Goal: Task Accomplishment & Management: Use online tool/utility

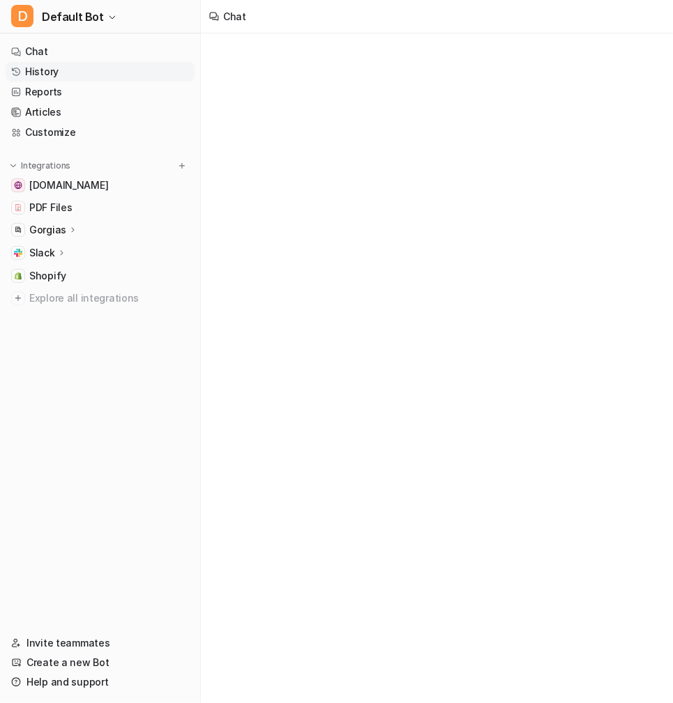
click at [54, 68] on link "History" at bounding box center [100, 72] width 189 height 20
click at [100, 15] on button "D Default Bot" at bounding box center [100, 16] width 200 height 33
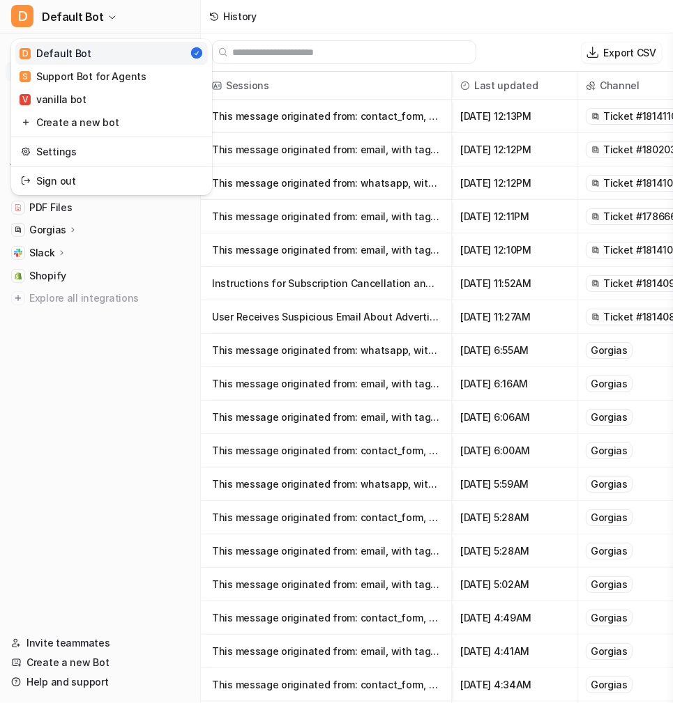
click at [512, 261] on div "D Default Bot D Default Bot S Support Bot for Agents V vanilla bot Create a new…" at bounding box center [336, 351] width 673 height 703
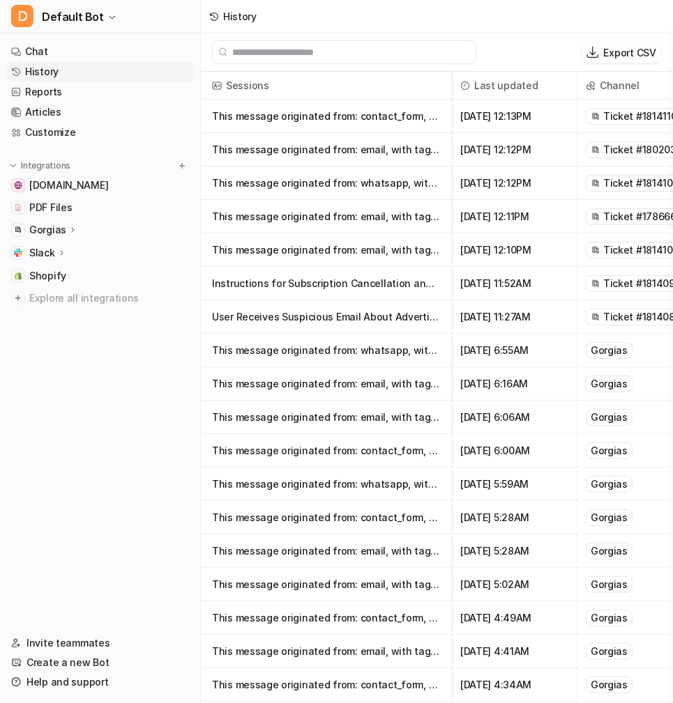
click at [626, 344] on div "Gorgias" at bounding box center [608, 350] width 47 height 17
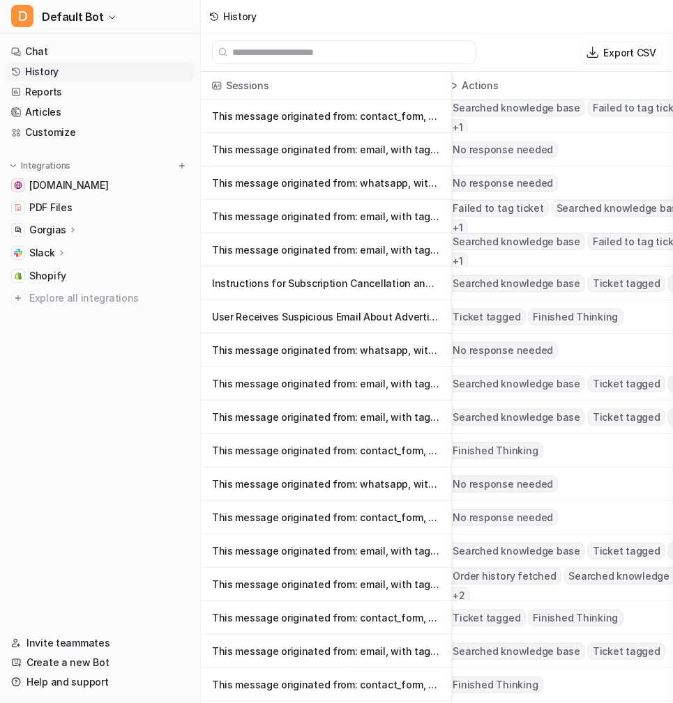
scroll to position [0, 361]
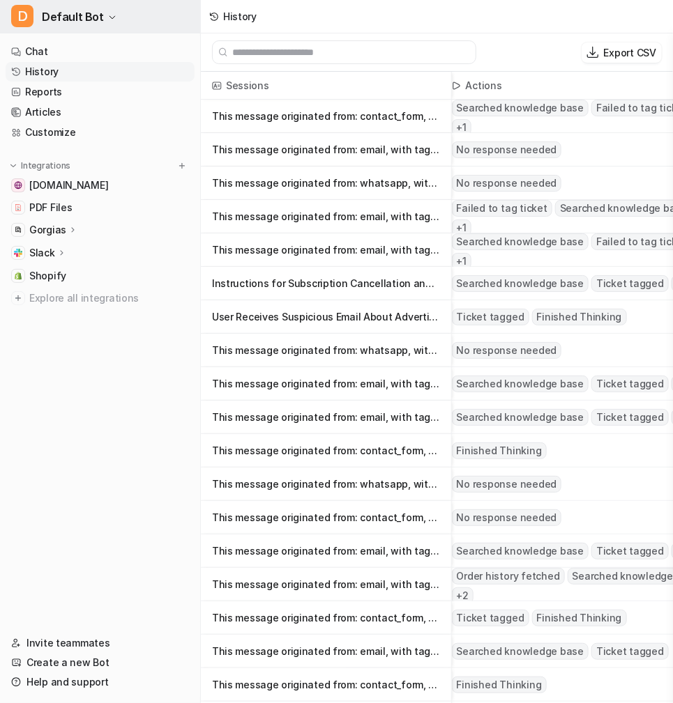
click at [100, 23] on button "D Default Bot" at bounding box center [100, 16] width 200 height 33
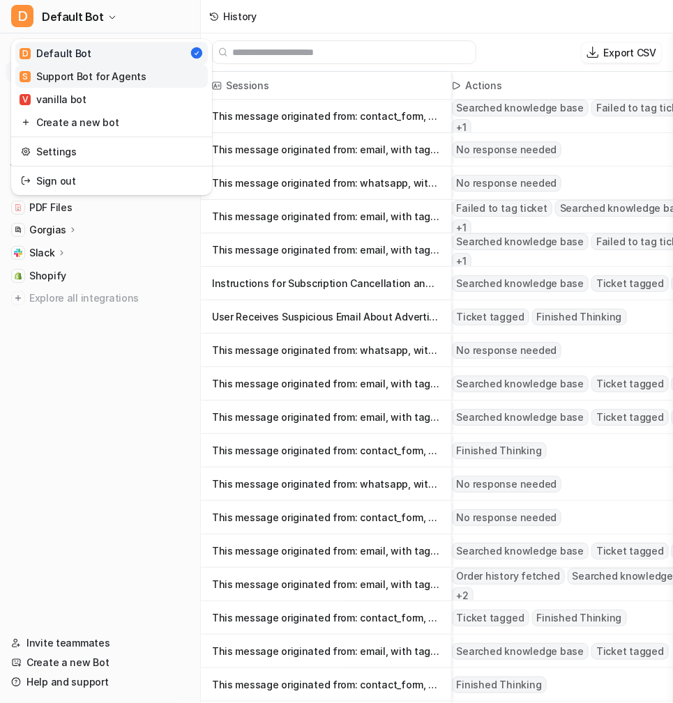
click at [131, 80] on div "S Support Bot for Agents" at bounding box center [83, 76] width 127 height 15
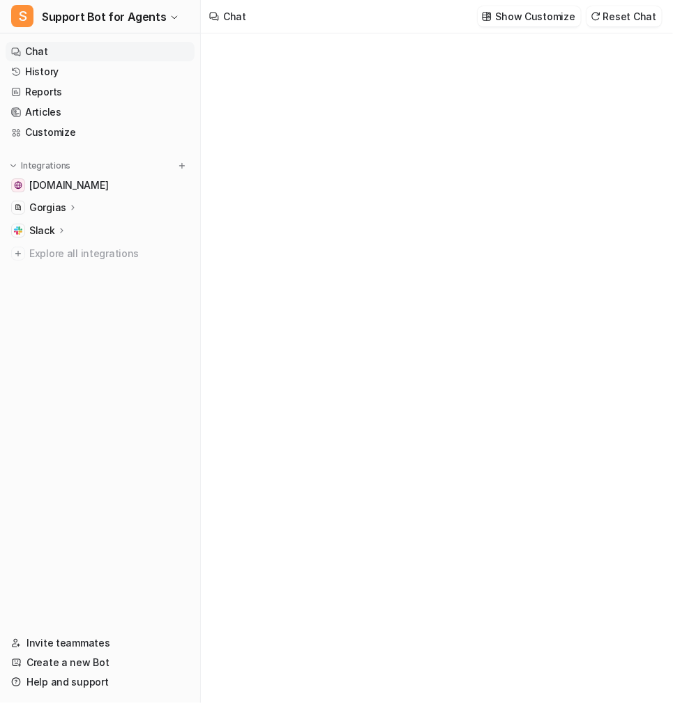
type textarea "**********"
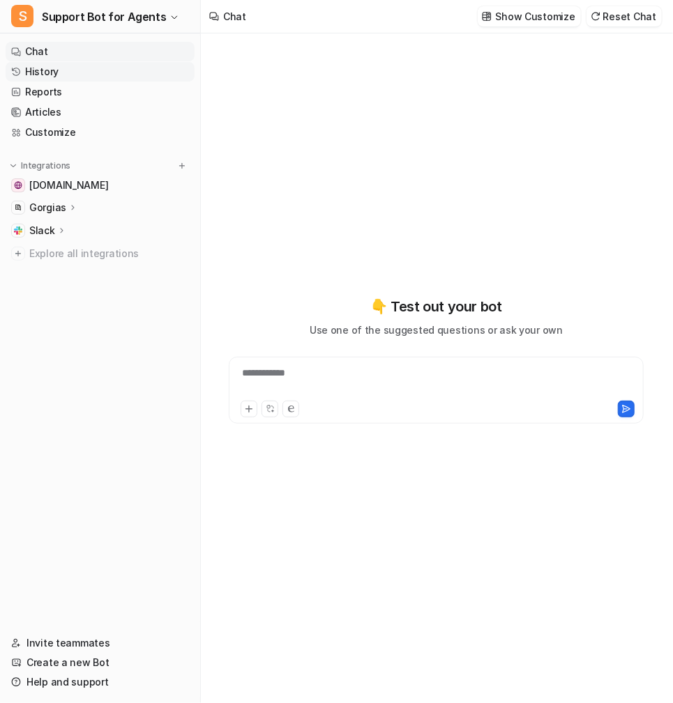
click at [95, 70] on link "History" at bounding box center [100, 72] width 189 height 20
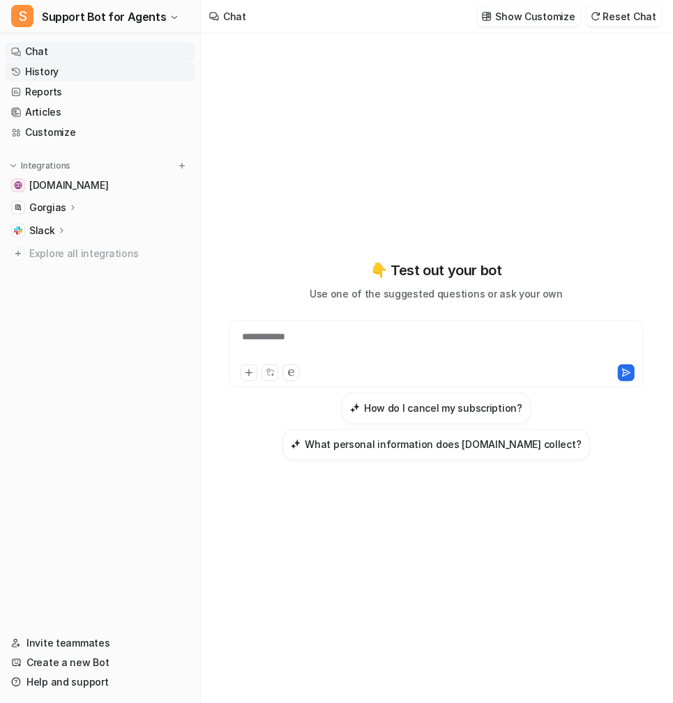
click at [52, 74] on link "History" at bounding box center [100, 72] width 189 height 20
click at [43, 73] on link "History" at bounding box center [100, 72] width 189 height 20
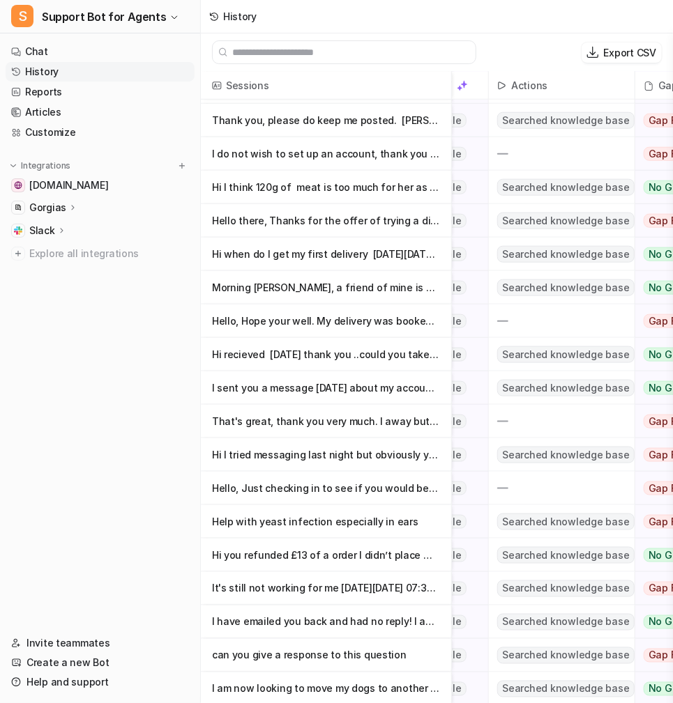
scroll to position [17, 0]
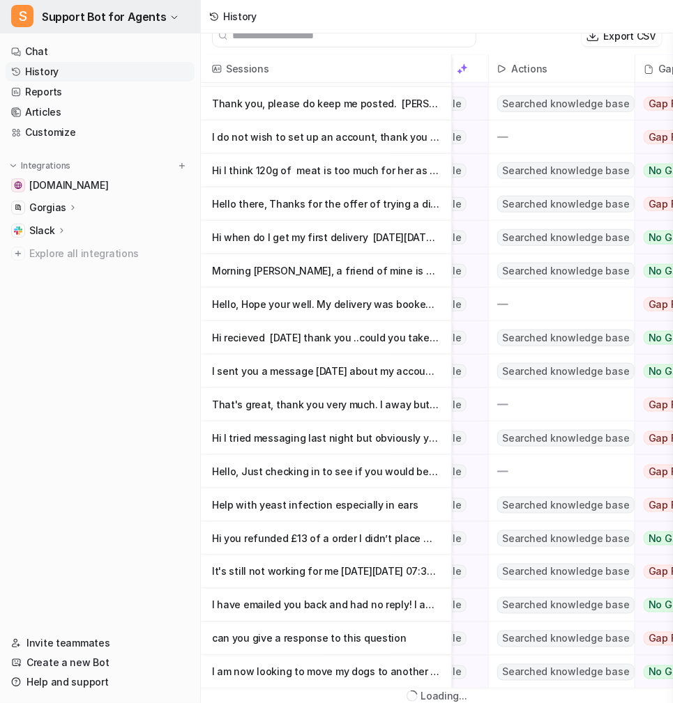
click at [138, 13] on span "Support Bot for Agents" at bounding box center [104, 17] width 124 height 20
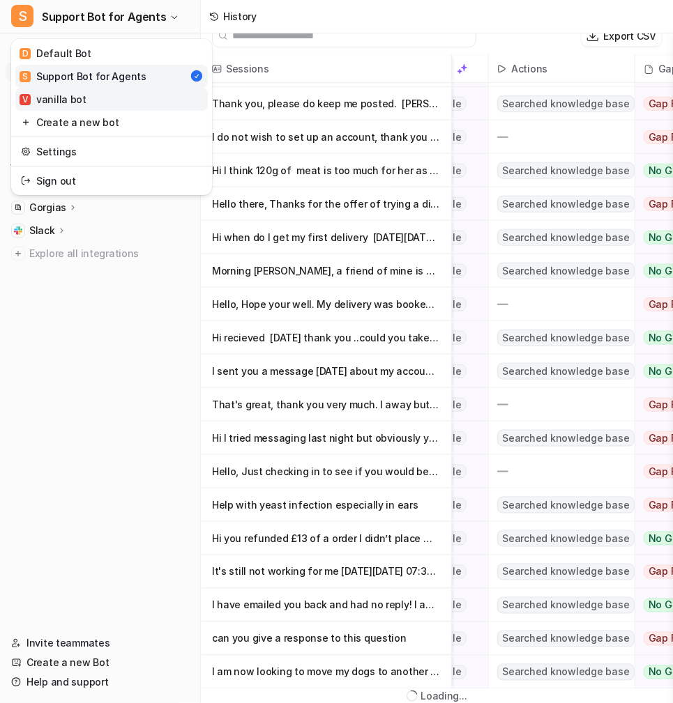
click at [131, 98] on link "V vanilla bot" at bounding box center [111, 99] width 192 height 23
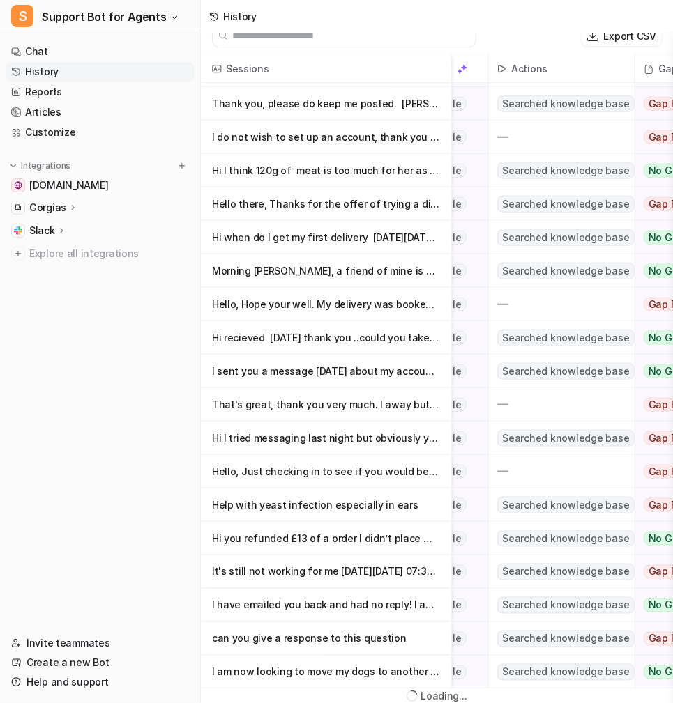
scroll to position [1, 0]
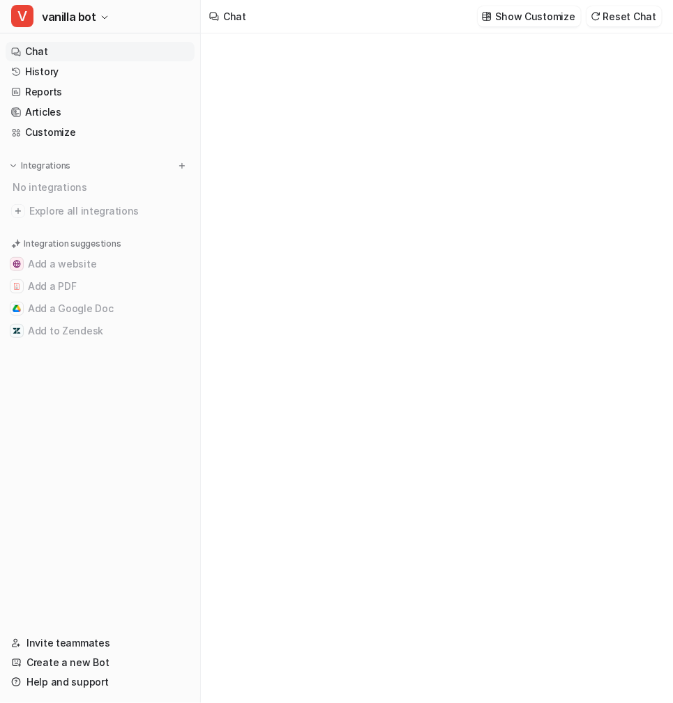
type textarea "**********"
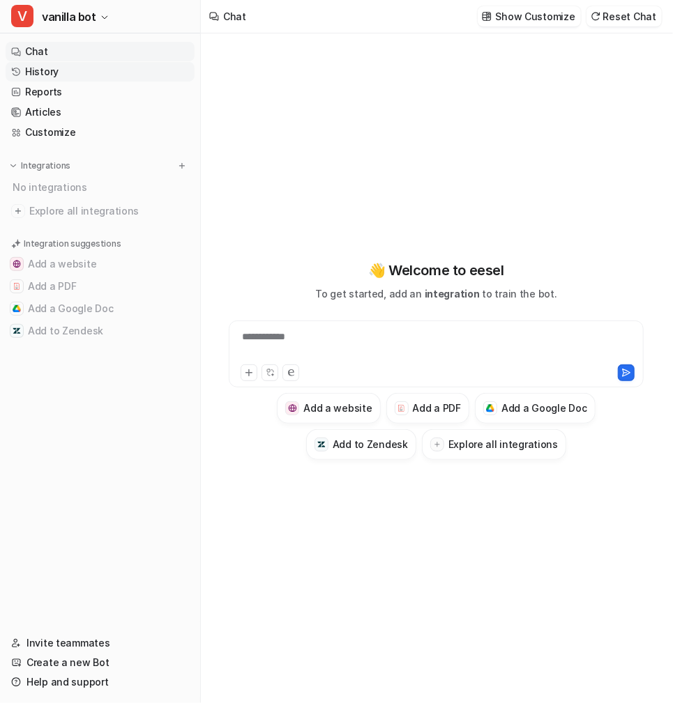
click at [38, 68] on link "History" at bounding box center [100, 72] width 189 height 20
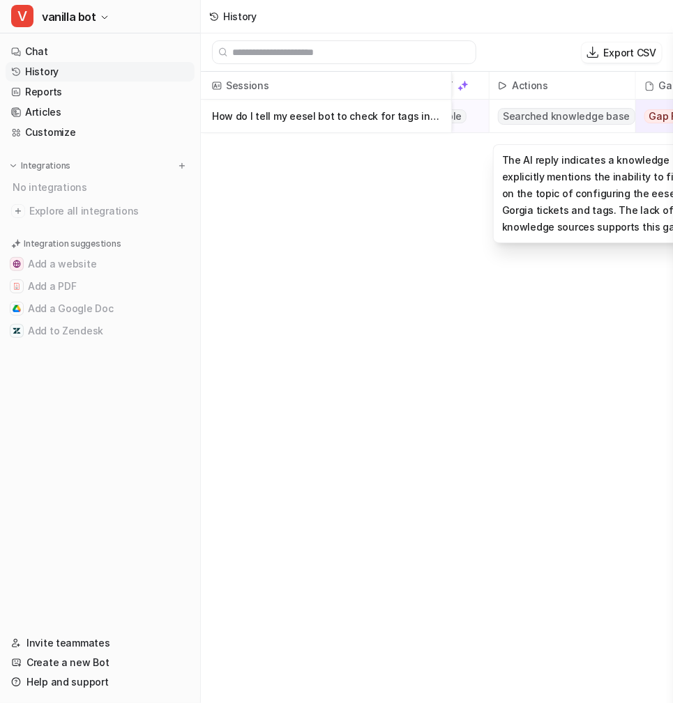
scroll to position [0, 227]
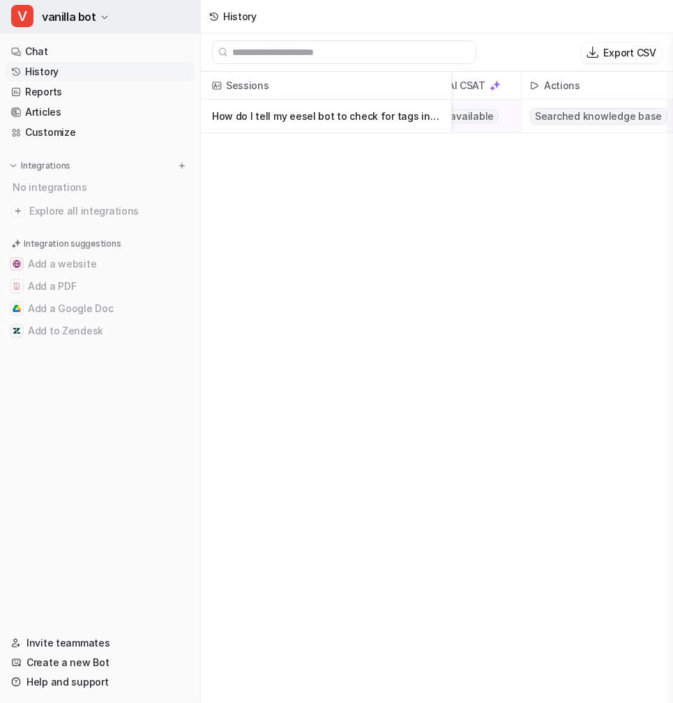
click at [82, 7] on span "vanilla bot" at bounding box center [69, 17] width 54 height 20
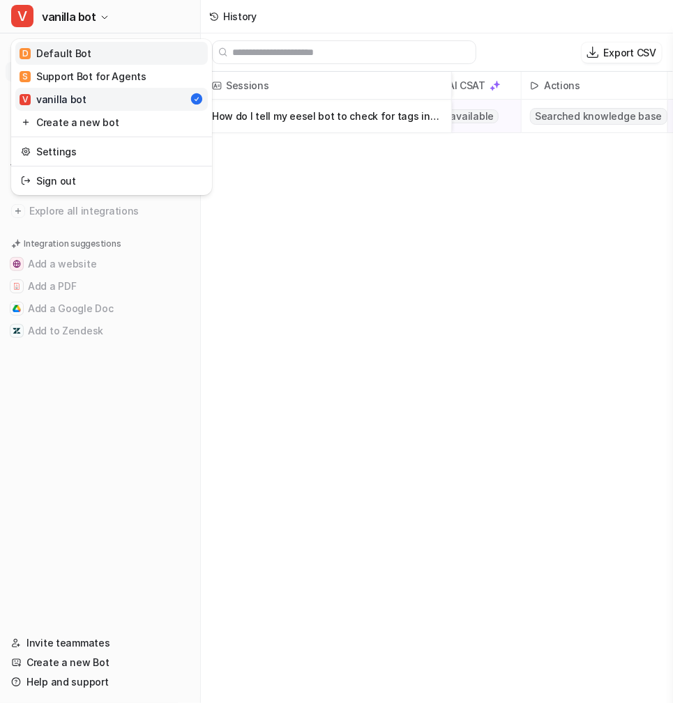
click at [100, 49] on link "D Default Bot" at bounding box center [111, 53] width 192 height 23
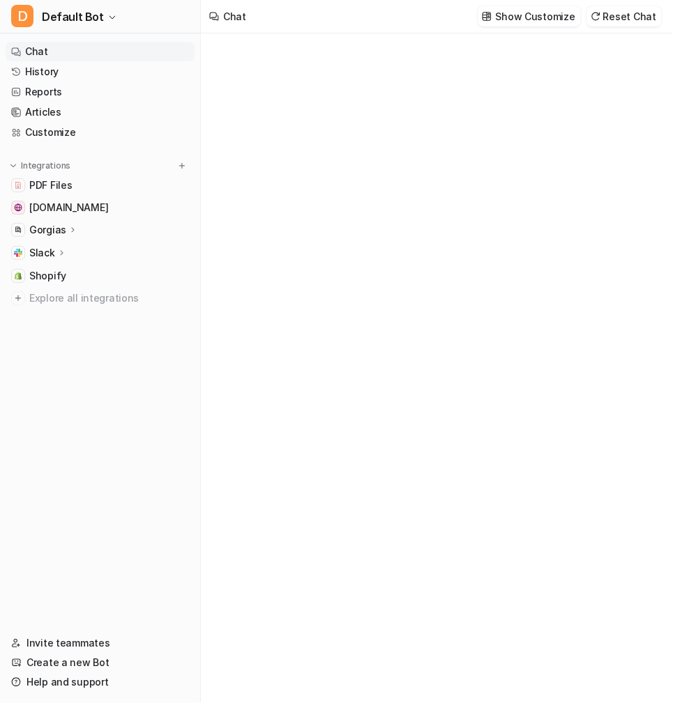
type textarea "**********"
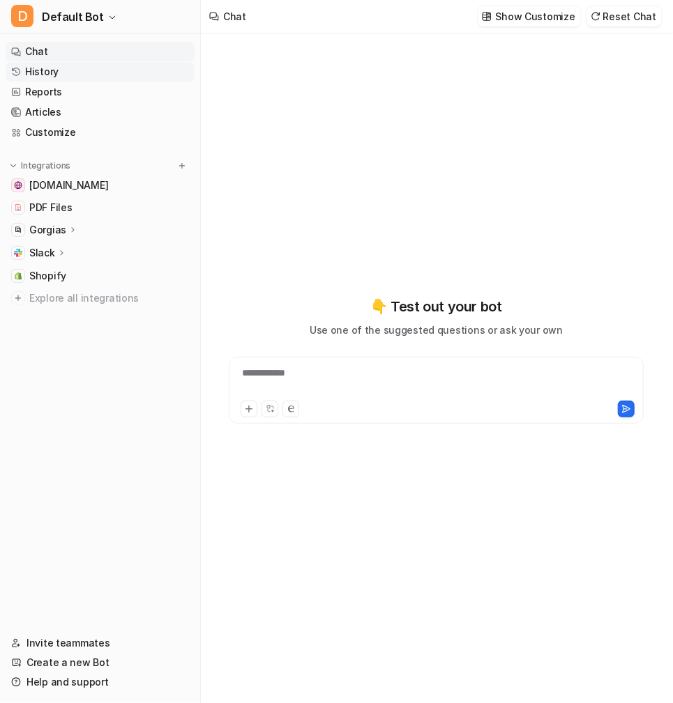
click at [73, 75] on link "History" at bounding box center [100, 72] width 189 height 20
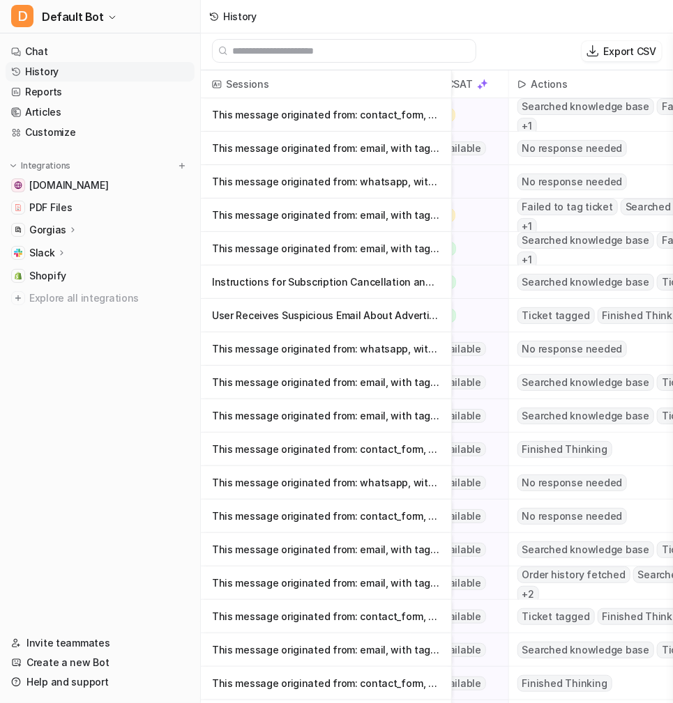
scroll to position [0, 255]
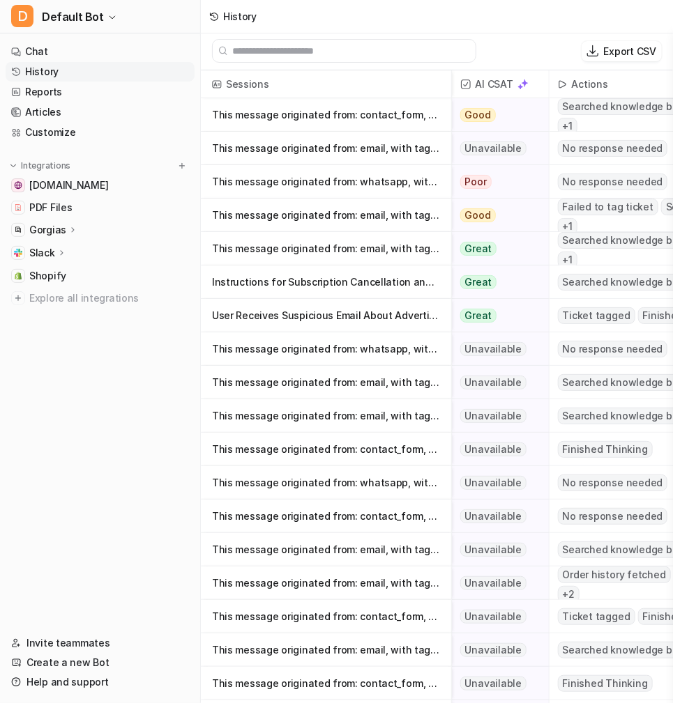
click at [389, 240] on p "This message originated from: email, with tags: customer-waiting, possible payme" at bounding box center [326, 248] width 228 height 33
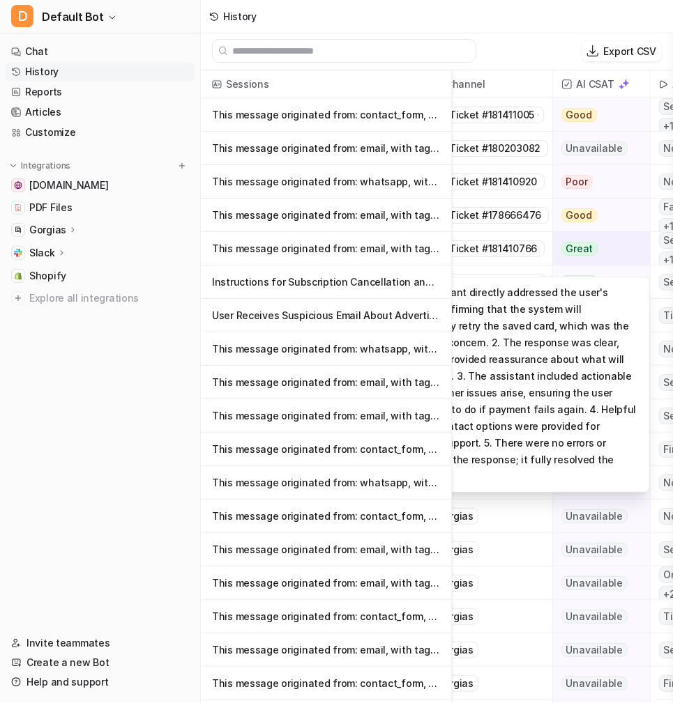
scroll to position [0, 0]
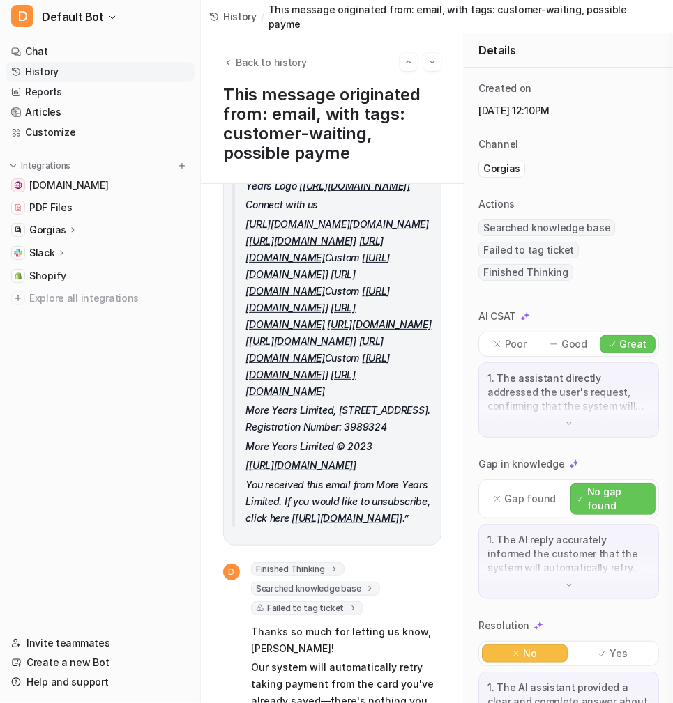
scroll to position [804, 0]
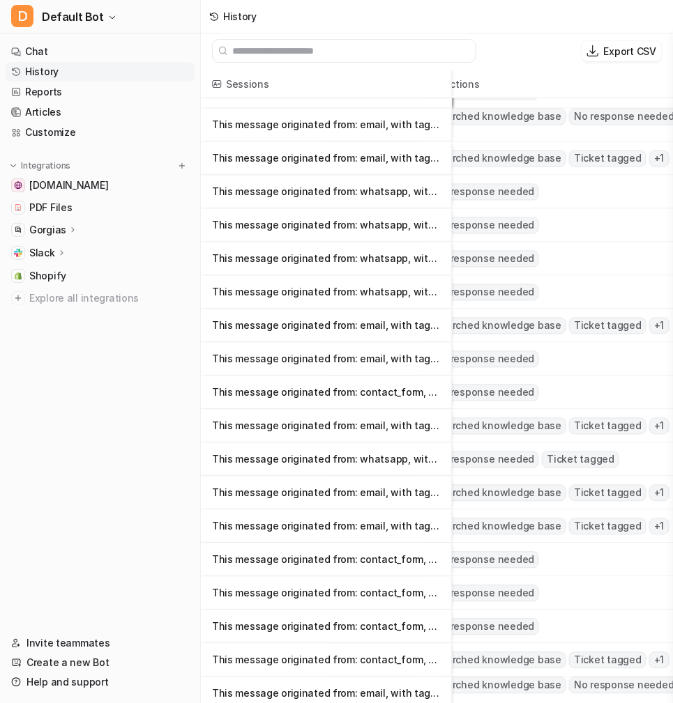
scroll to position [971, 383]
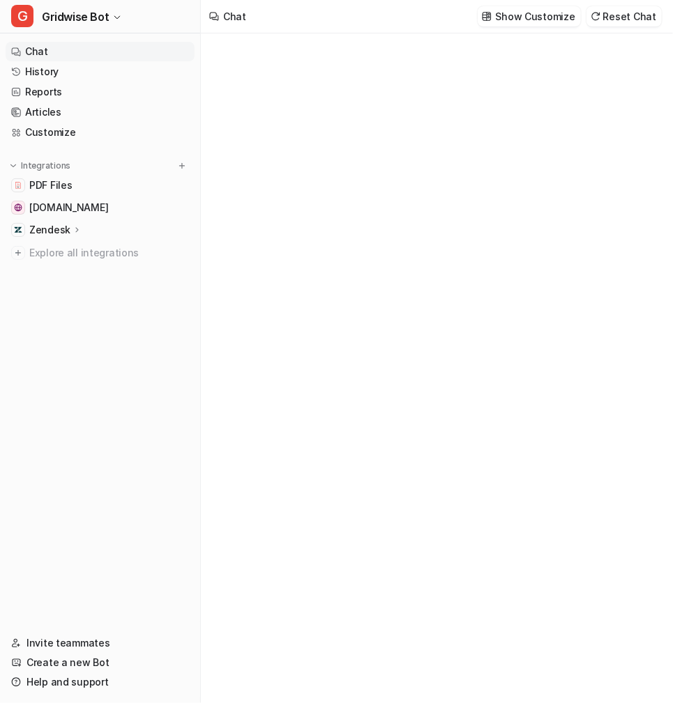
type textarea "**********"
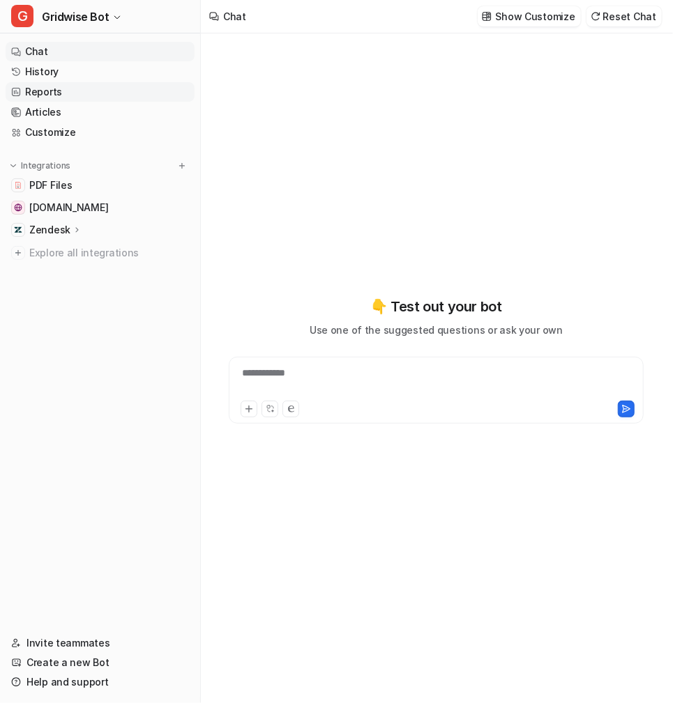
click at [59, 93] on link "Reports" at bounding box center [100, 92] width 189 height 20
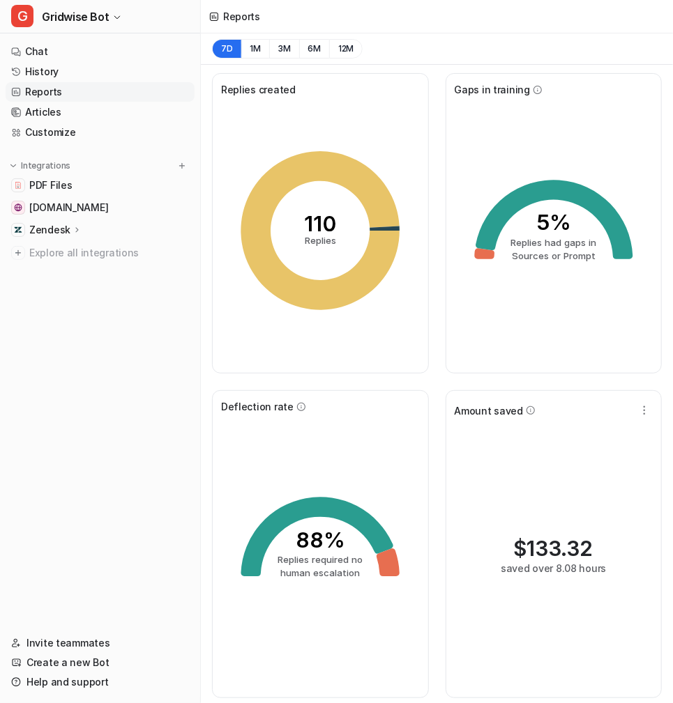
scroll to position [318, 0]
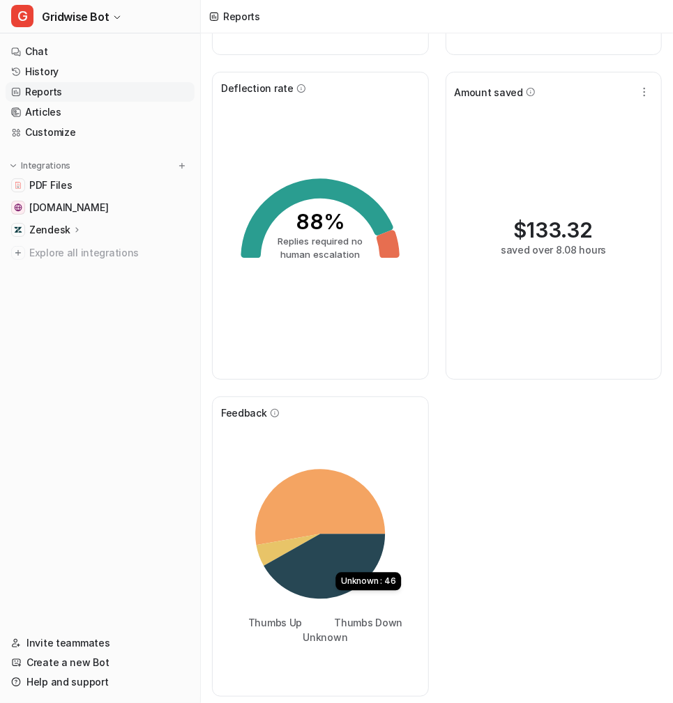
click at [328, 572] on icon at bounding box center [323, 567] width 121 height 65
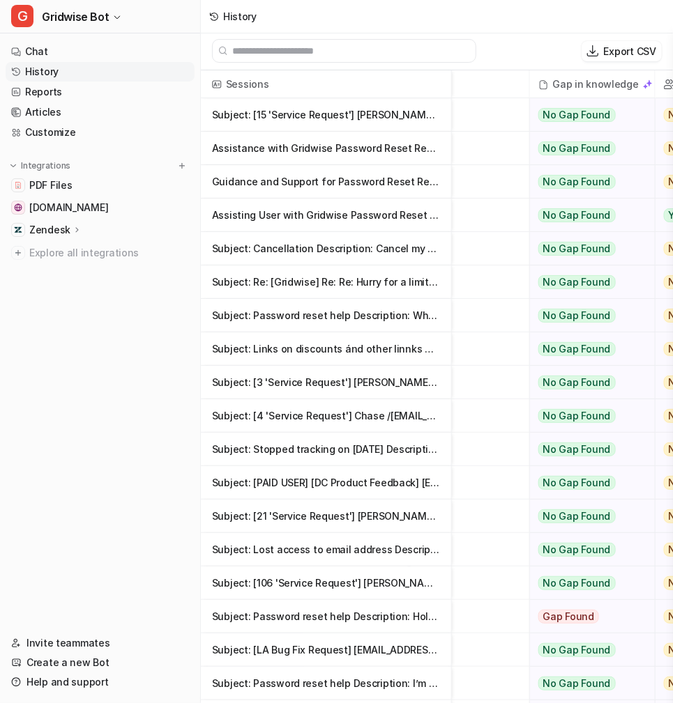
scroll to position [0, 479]
click at [556, 342] on span "No Gap Found" at bounding box center [575, 349] width 77 height 14
click at [558, 350] on span "No Gap Found" at bounding box center [575, 349] width 77 height 14
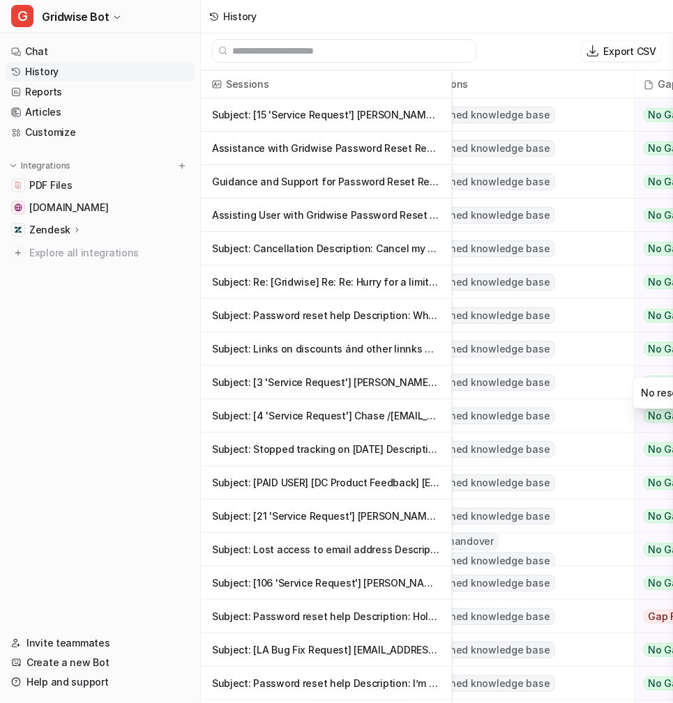
scroll to position [0, 0]
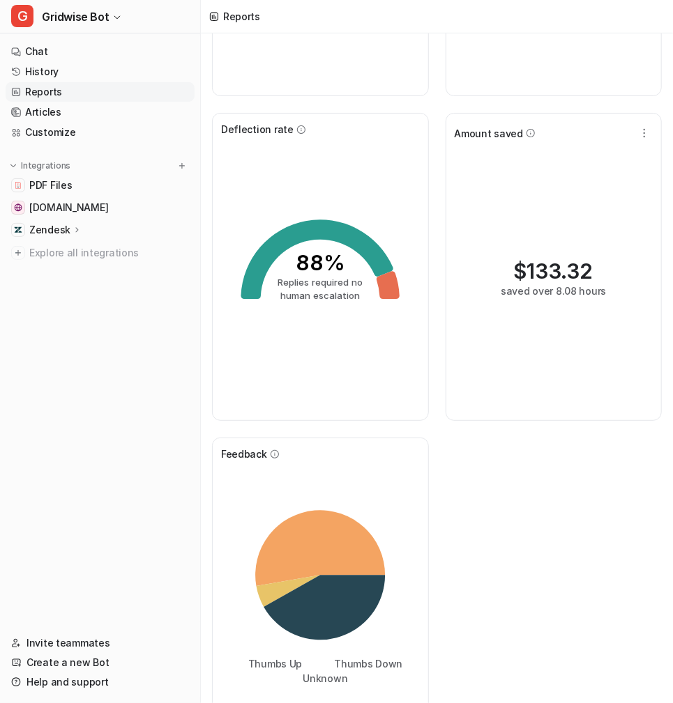
scroll to position [318, 0]
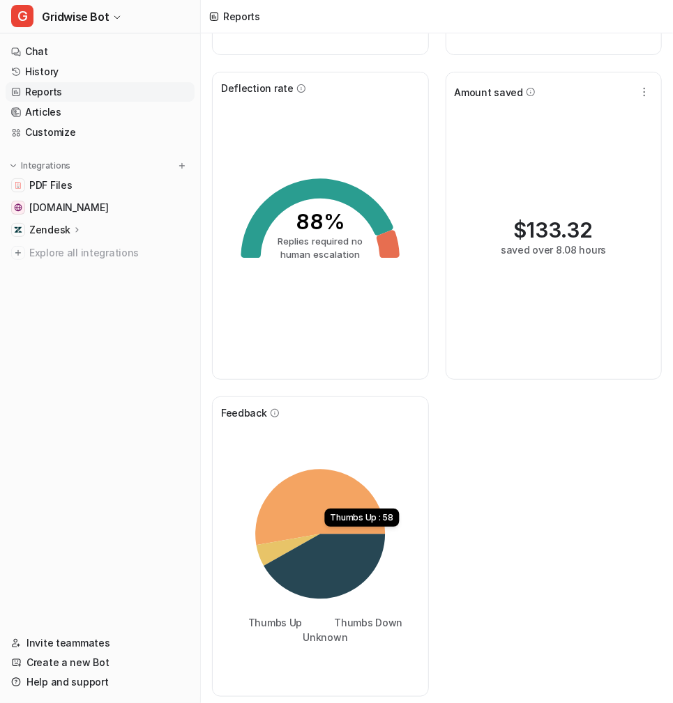
click at [321, 507] on icon at bounding box center [320, 508] width 130 height 76
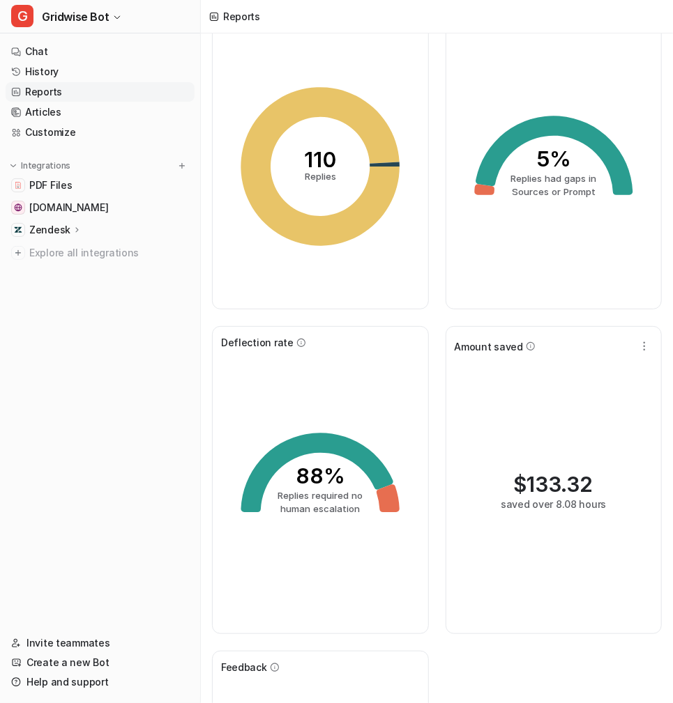
scroll to position [318, 0]
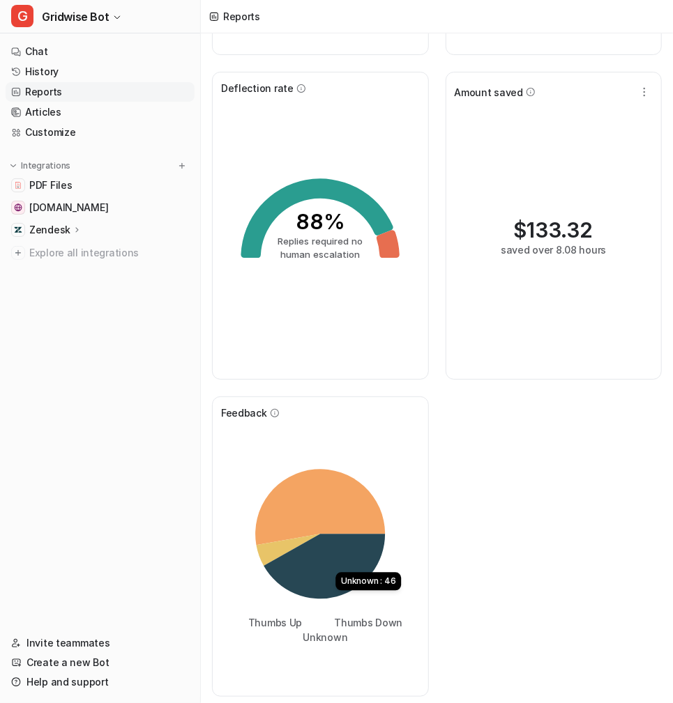
click at [314, 574] on icon at bounding box center [323, 567] width 121 height 65
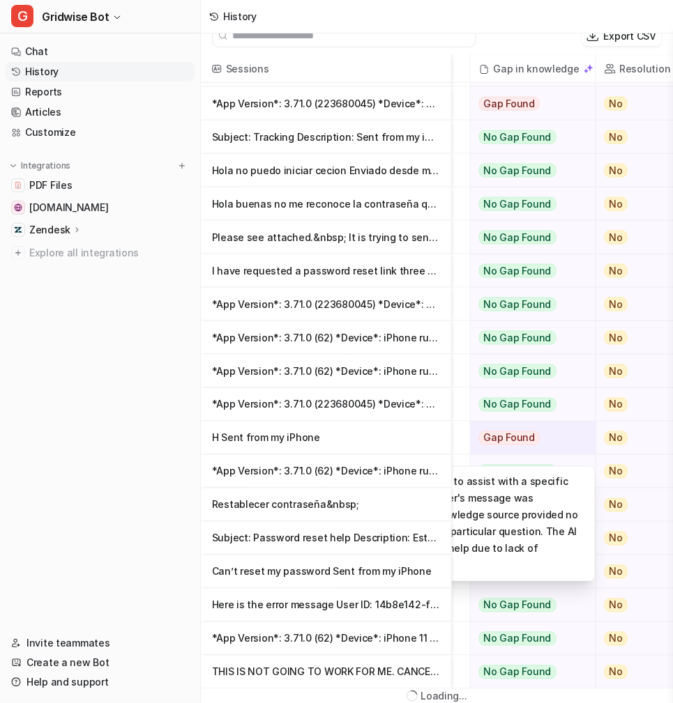
scroll to position [1, 0]
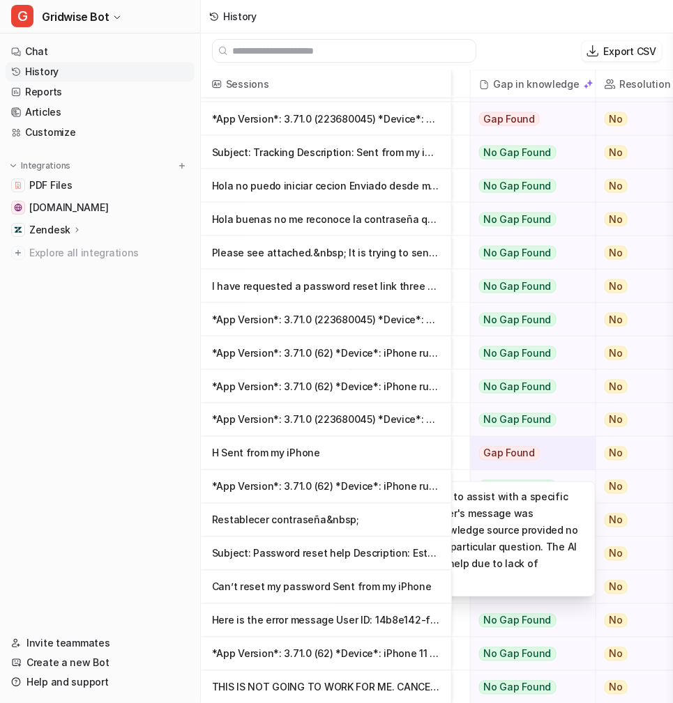
click at [519, 447] on span "Gap Found" at bounding box center [509, 454] width 61 height 14
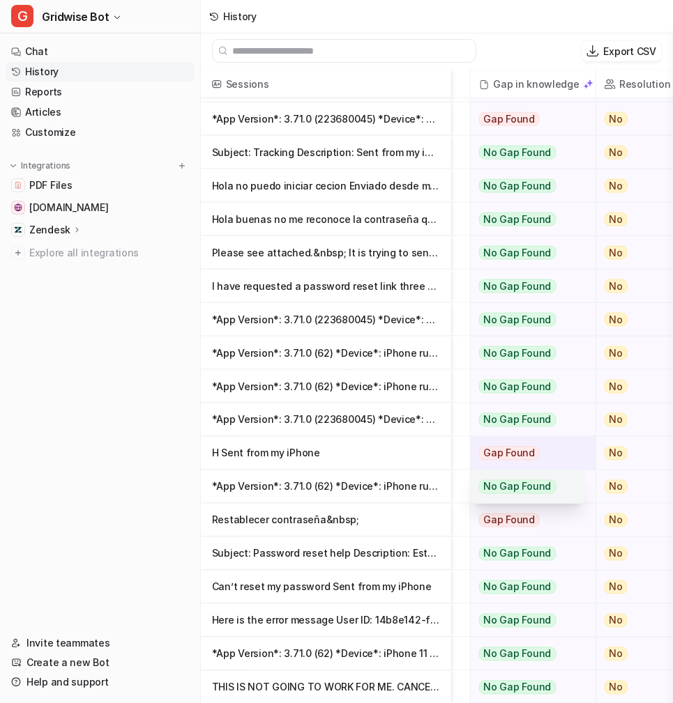
click at [517, 484] on span "No Gap Found" at bounding box center [517, 487] width 77 height 14
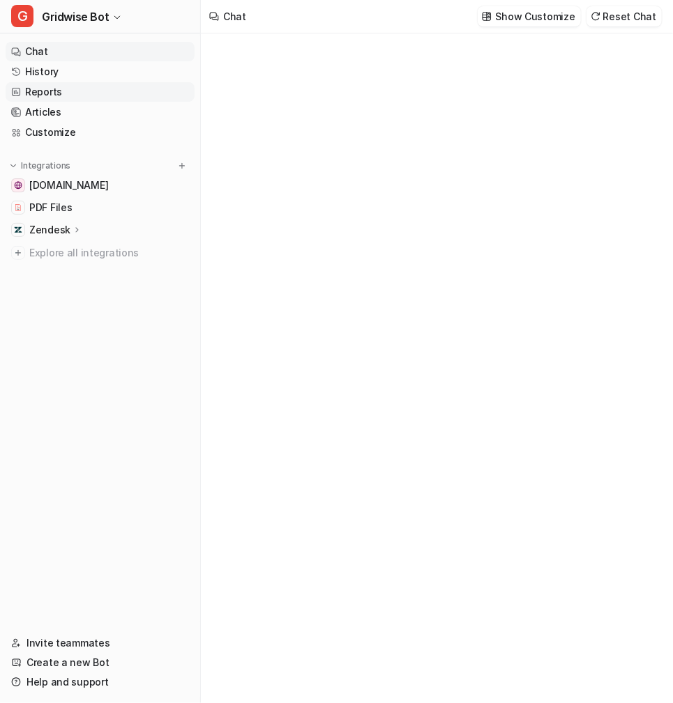
type textarea "**********"
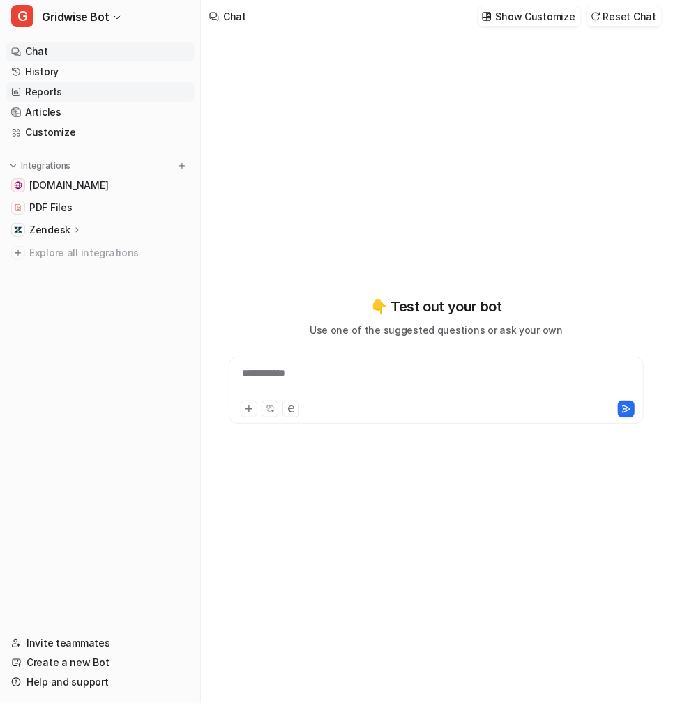
click at [81, 91] on link "Reports" at bounding box center [100, 92] width 189 height 20
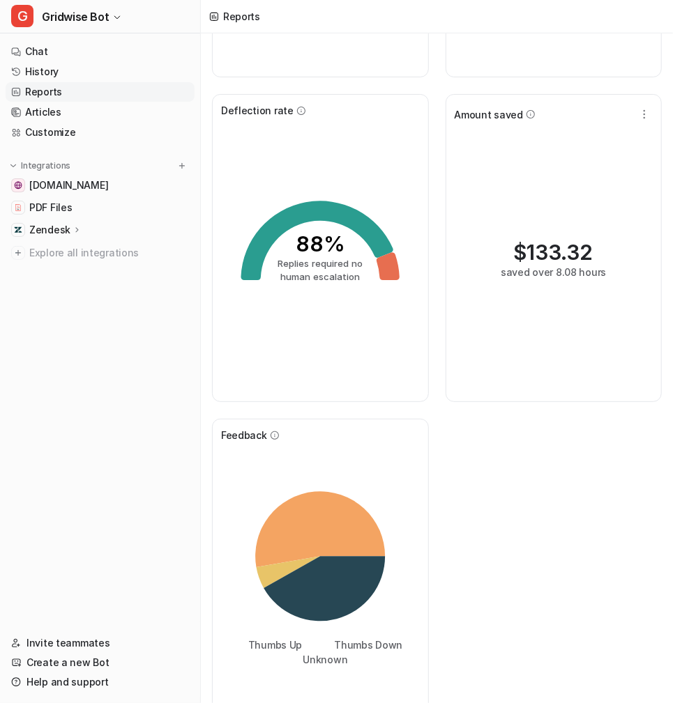
scroll to position [307, 0]
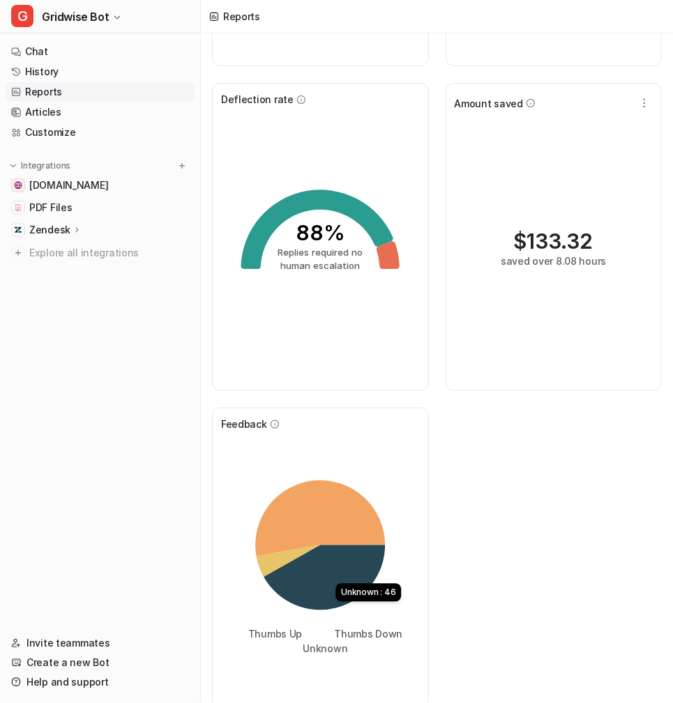
click at [335, 566] on icon at bounding box center [323, 578] width 121 height 65
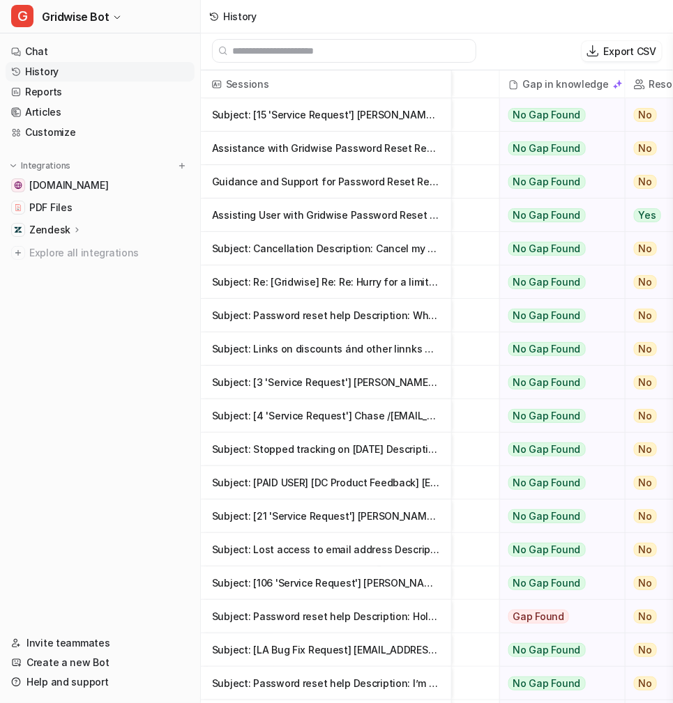
scroll to position [0, 492]
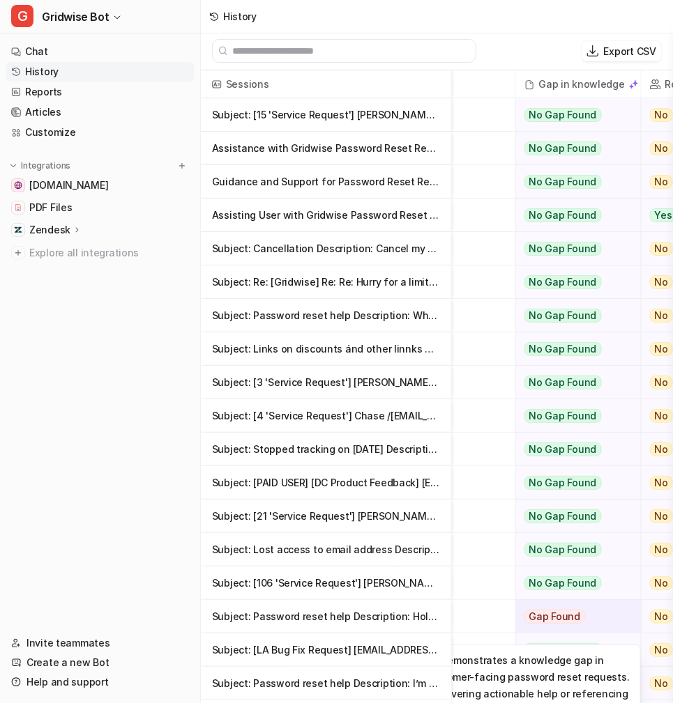
click at [565, 620] on span "Gap Found" at bounding box center [554, 617] width 61 height 14
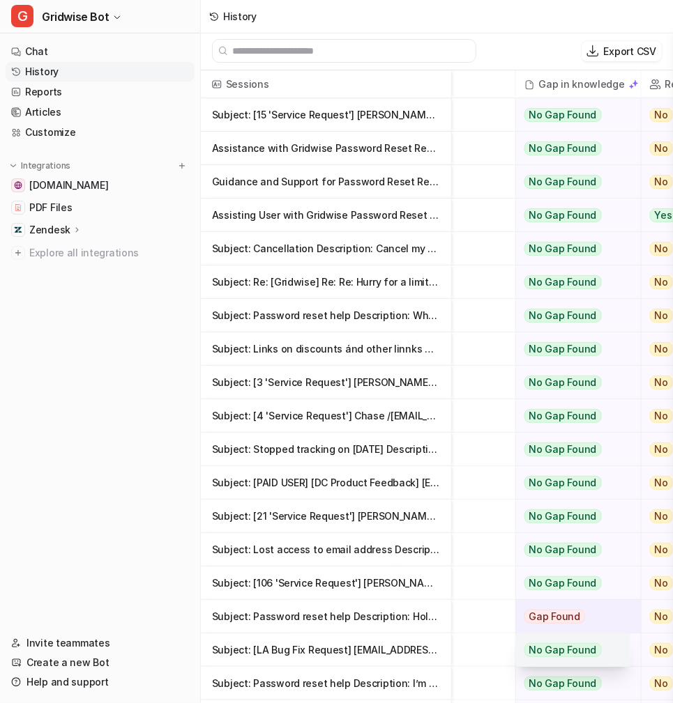
click at [567, 650] on span "No Gap Found" at bounding box center [562, 650] width 77 height 14
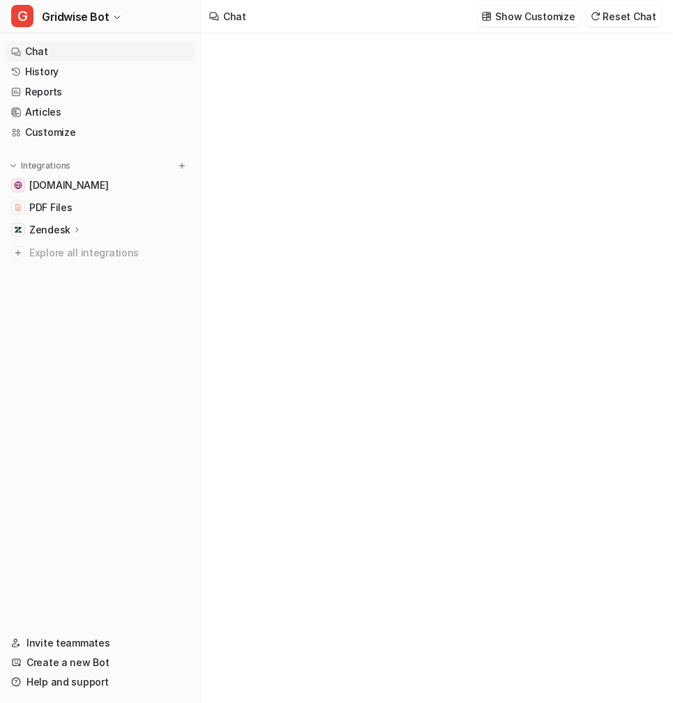
type textarea "**********"
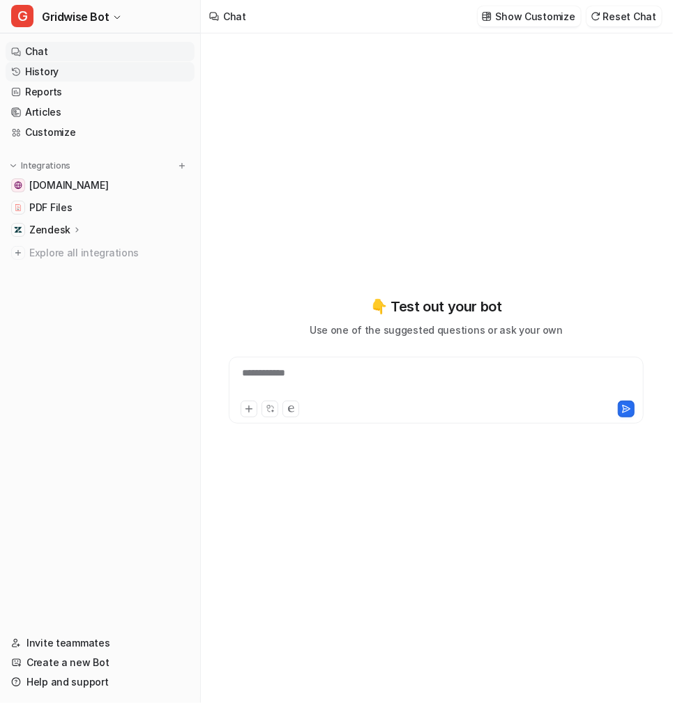
click at [70, 74] on link "History" at bounding box center [100, 72] width 189 height 20
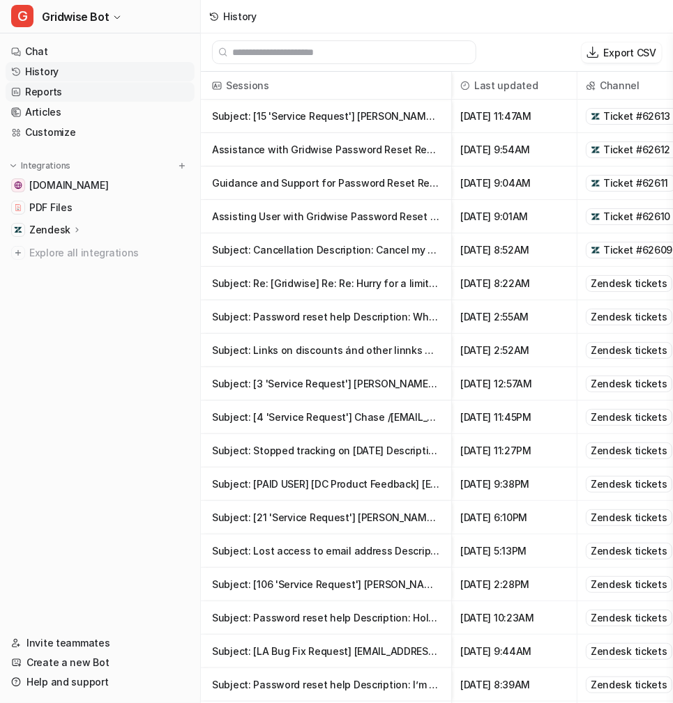
click at [70, 86] on link "Reports" at bounding box center [100, 92] width 189 height 20
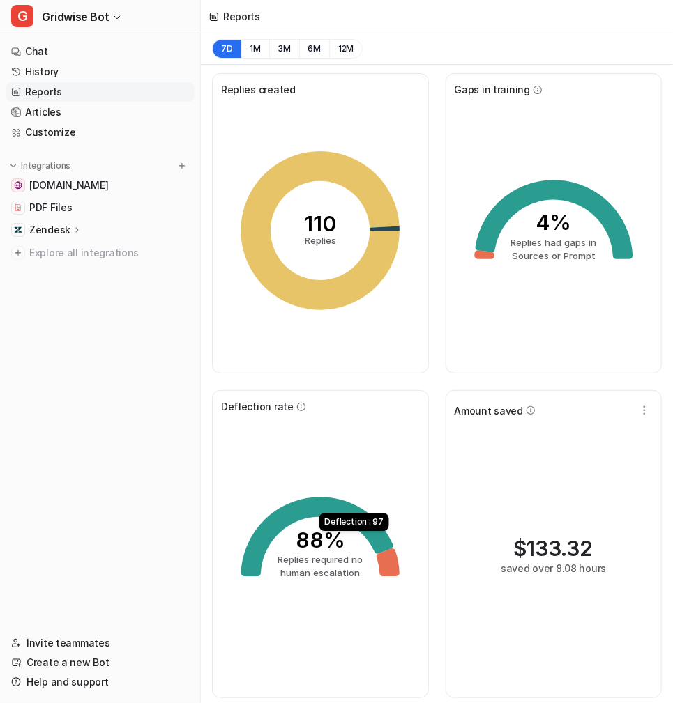
scroll to position [318, 0]
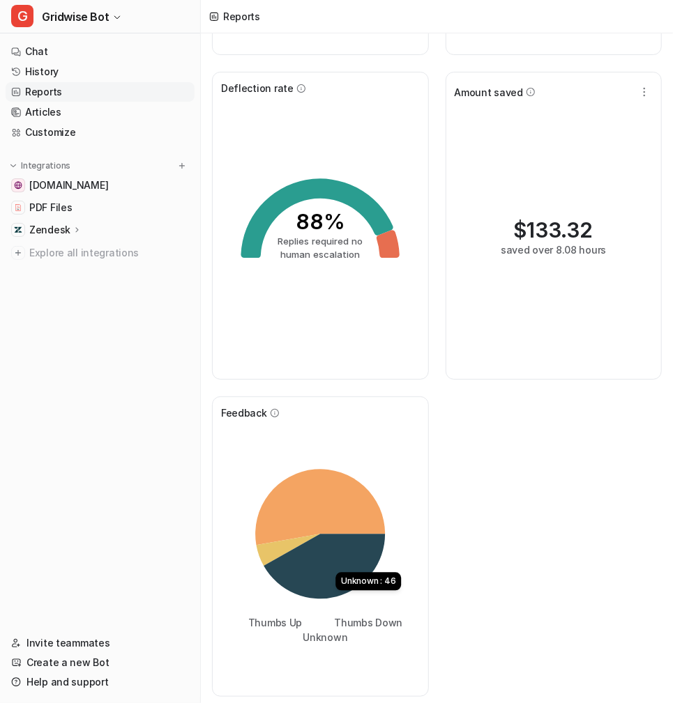
click at [344, 571] on icon at bounding box center [323, 567] width 121 height 65
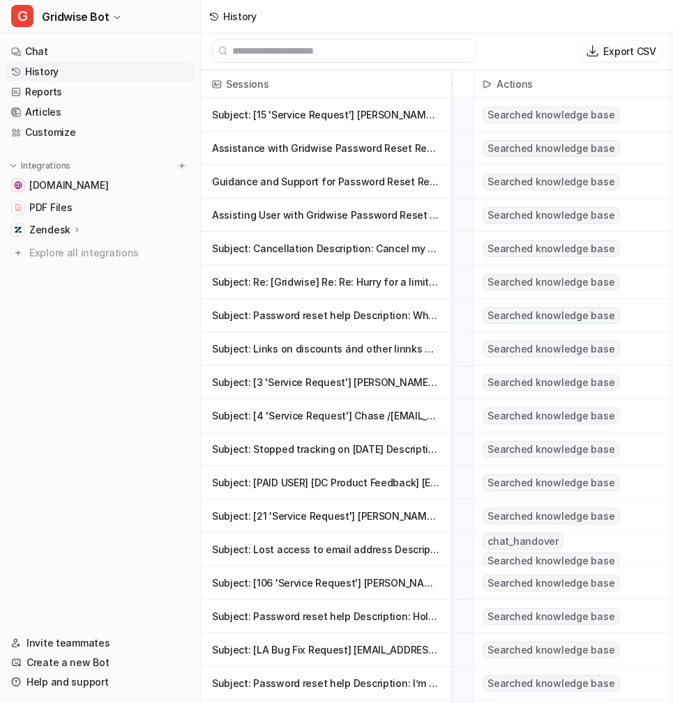
scroll to position [0, 289]
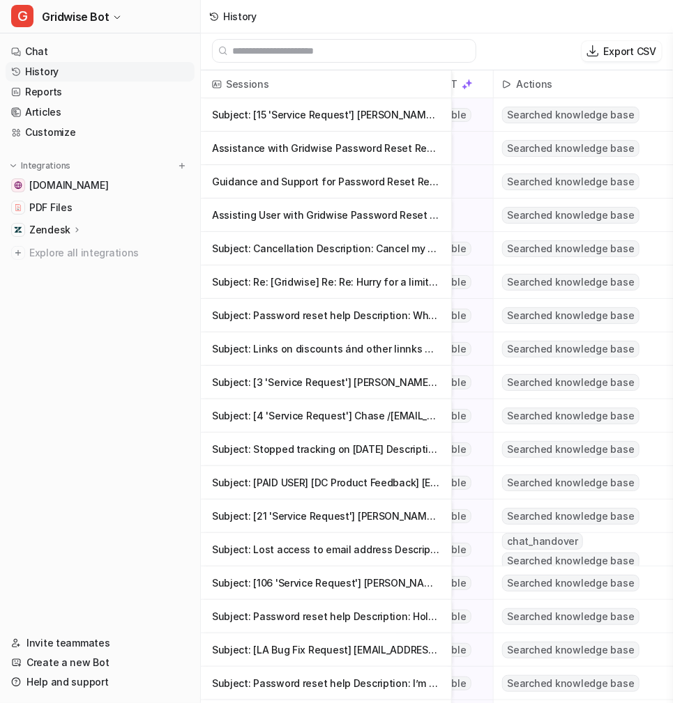
click at [369, 354] on p "Subject: Links on discounts ánd other linnks Description: Dear Sir or Madam, T" at bounding box center [326, 348] width 228 height 33
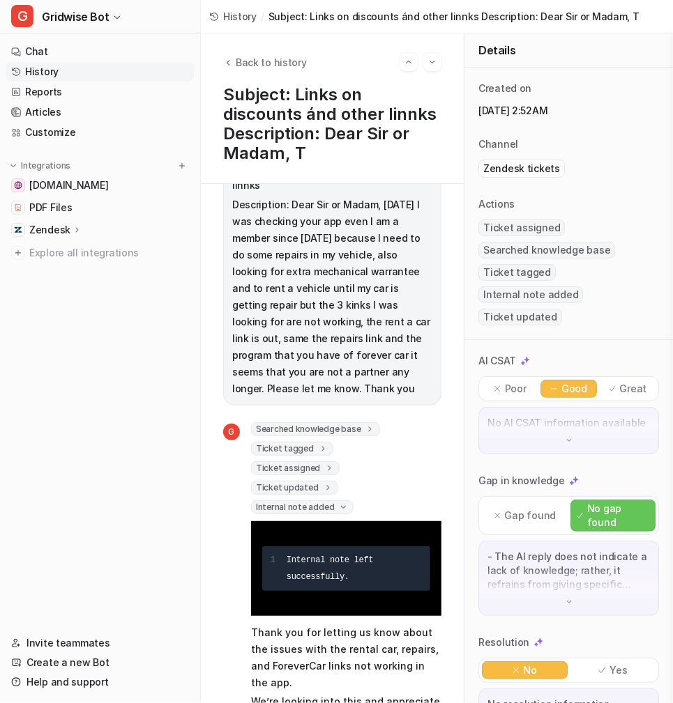
scroll to position [990, 0]
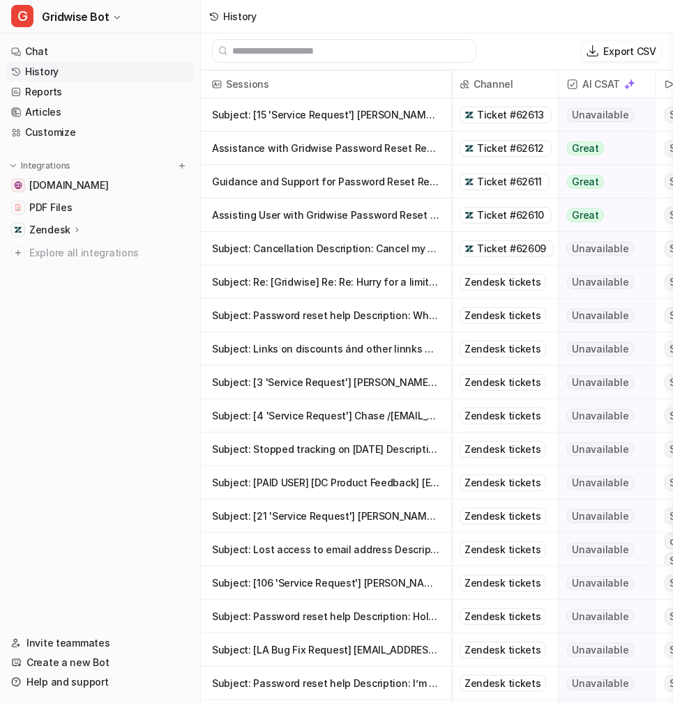
scroll to position [0, 143]
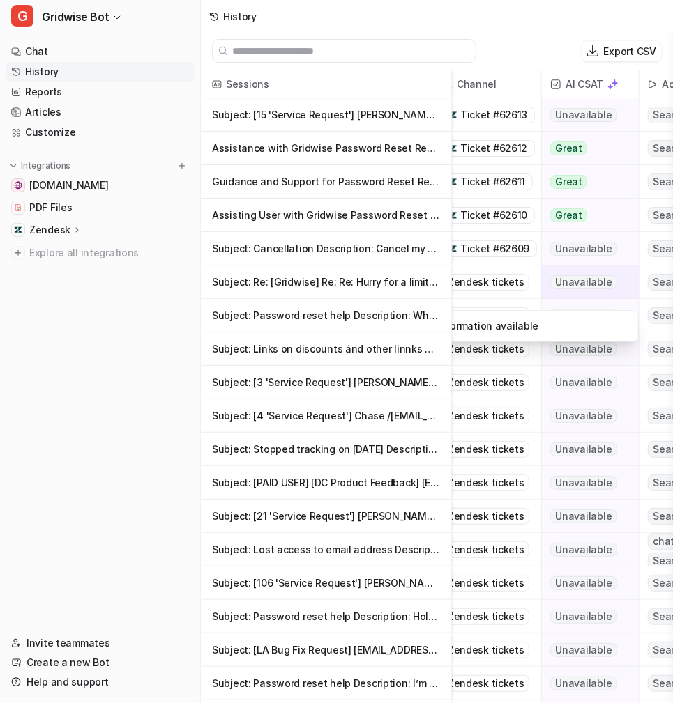
click at [586, 284] on span "Unavailable" at bounding box center [583, 282] width 66 height 14
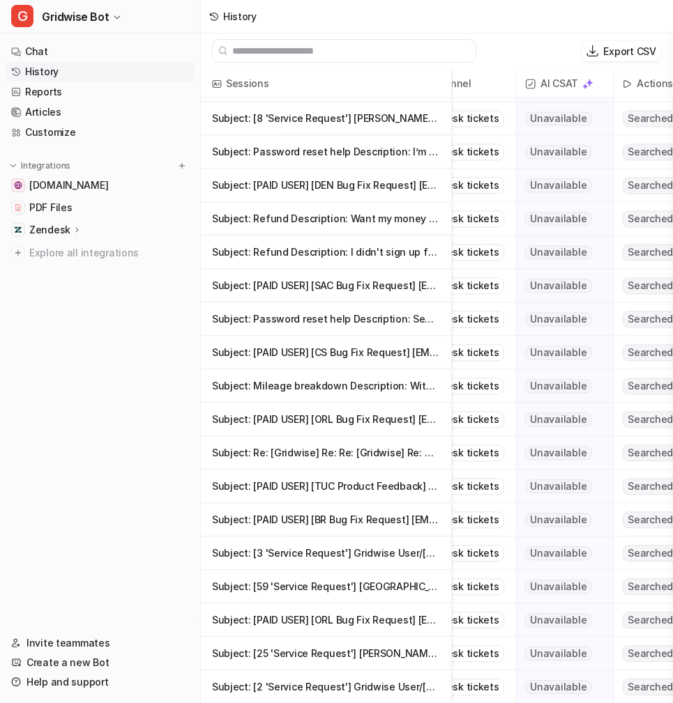
scroll to position [1033, 0]
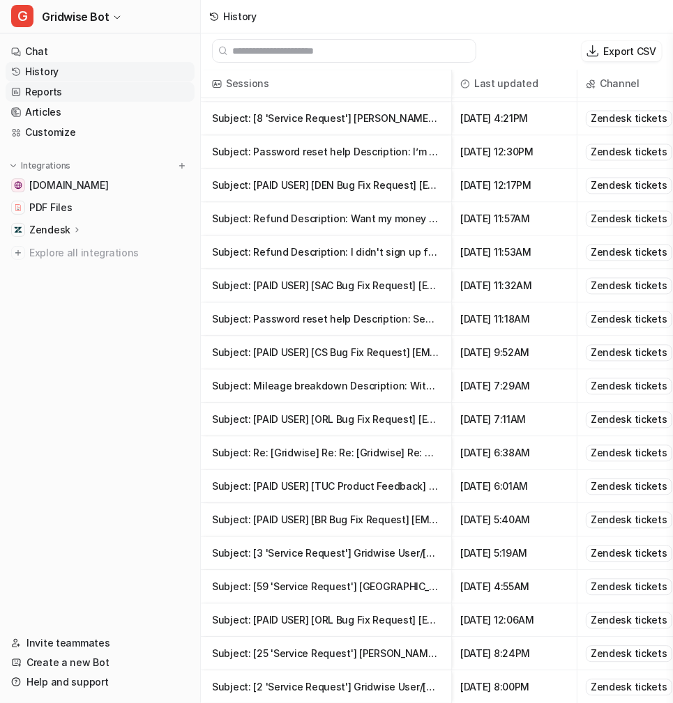
click at [51, 91] on link "Reports" at bounding box center [100, 92] width 189 height 20
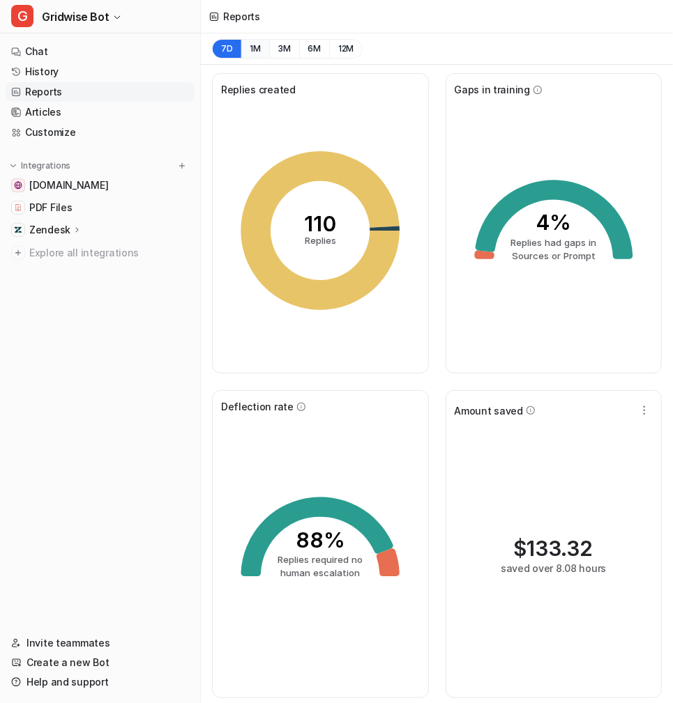
click at [256, 48] on button "1M" at bounding box center [255, 49] width 29 height 20
click at [223, 48] on button "7D" at bounding box center [226, 49] width 29 height 20
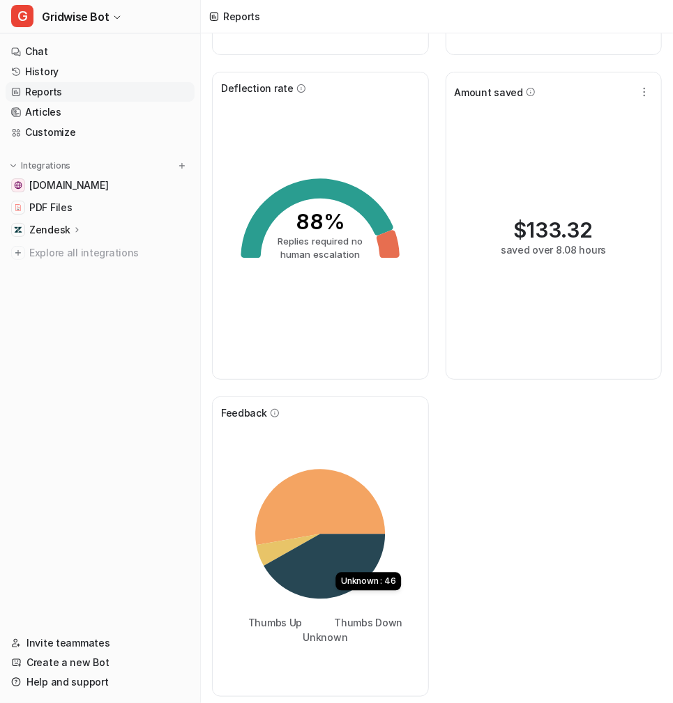
click at [314, 567] on icon at bounding box center [323, 567] width 121 height 65
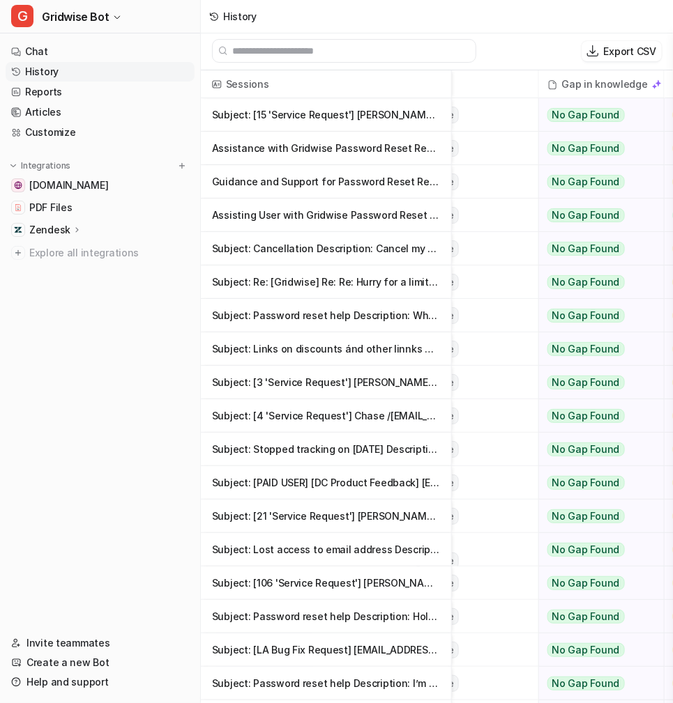
scroll to position [0, 491]
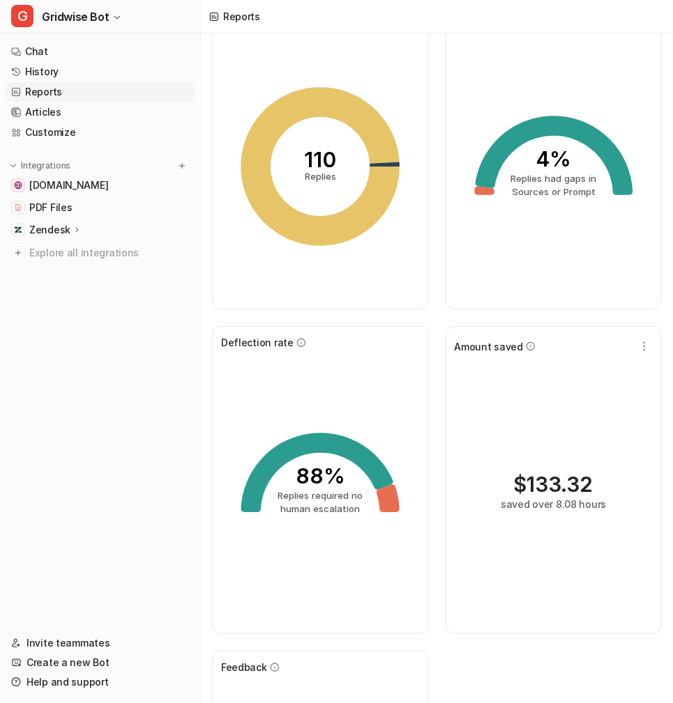
scroll to position [318, 0]
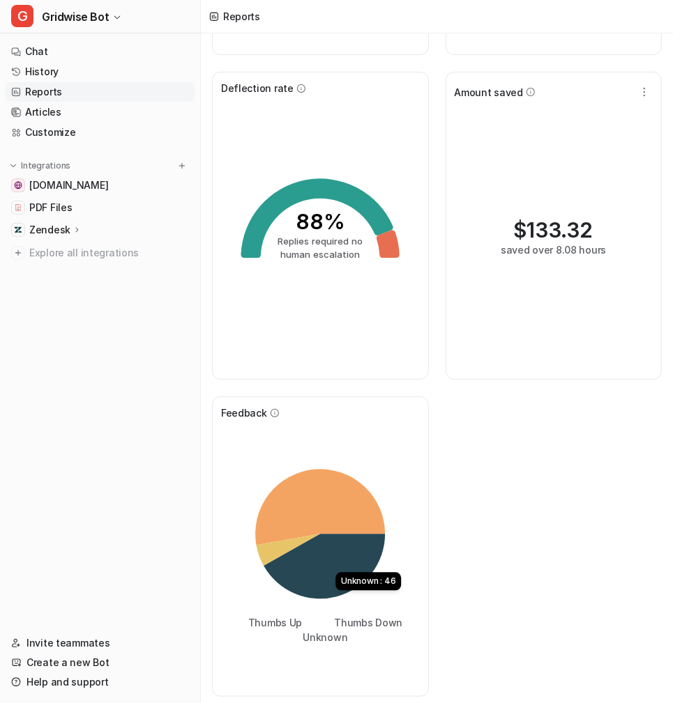
click at [326, 561] on icon at bounding box center [323, 567] width 121 height 65
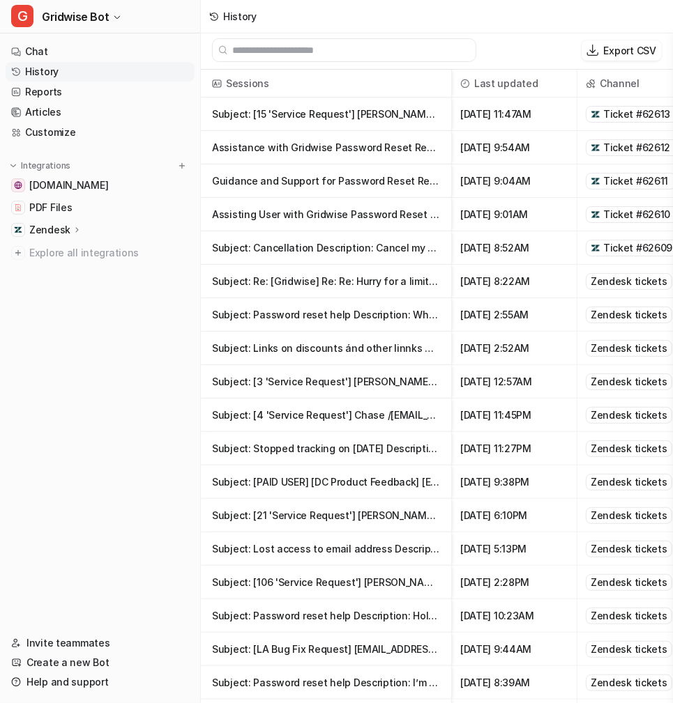
scroll to position [1, 0]
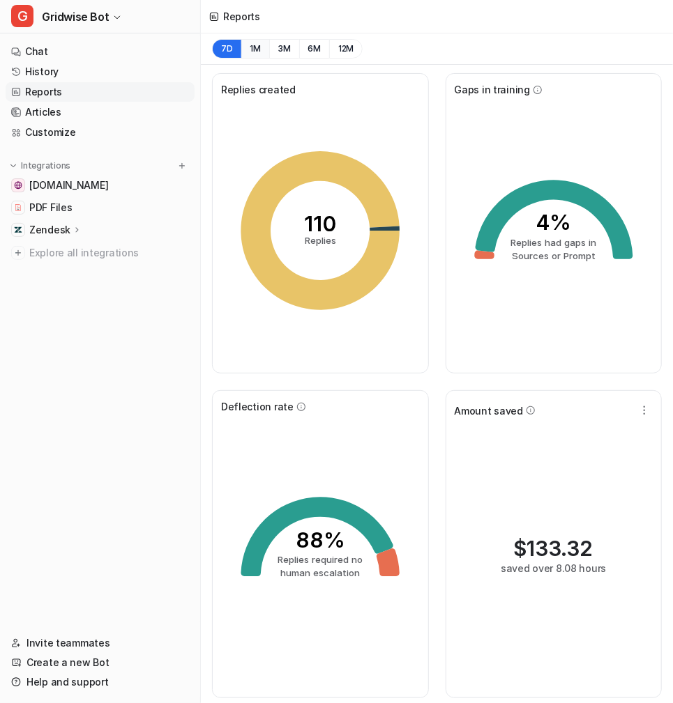
click at [253, 44] on button "1M" at bounding box center [255, 49] width 29 height 20
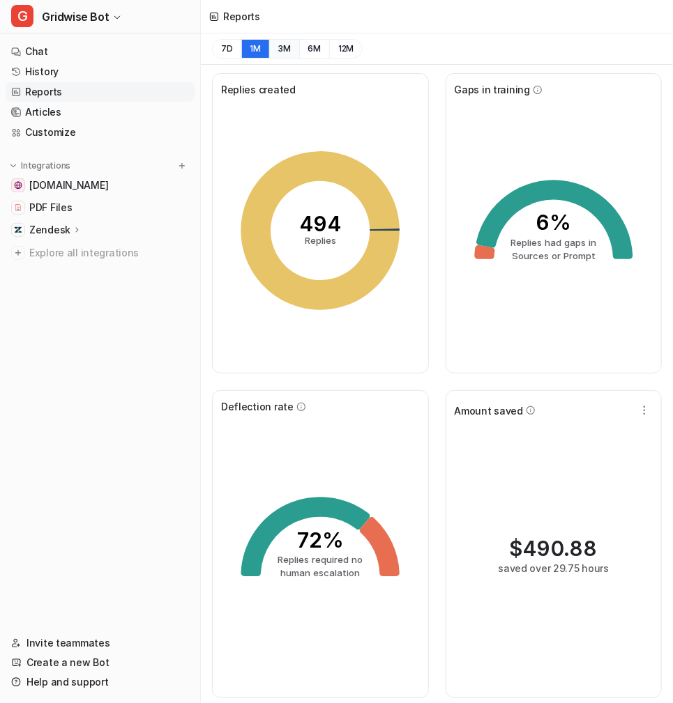
click at [279, 49] on button "3M" at bounding box center [284, 49] width 30 height 20
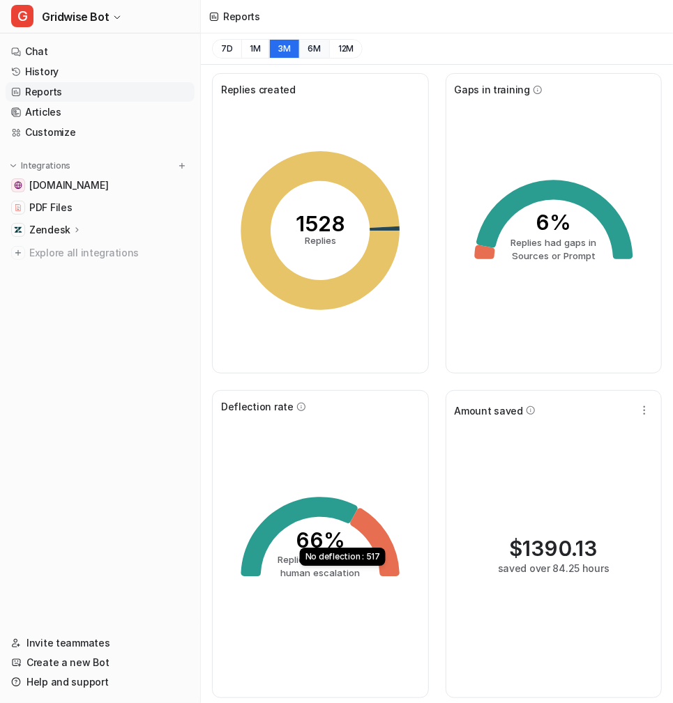
click at [318, 45] on button "6M" at bounding box center [314, 49] width 31 height 20
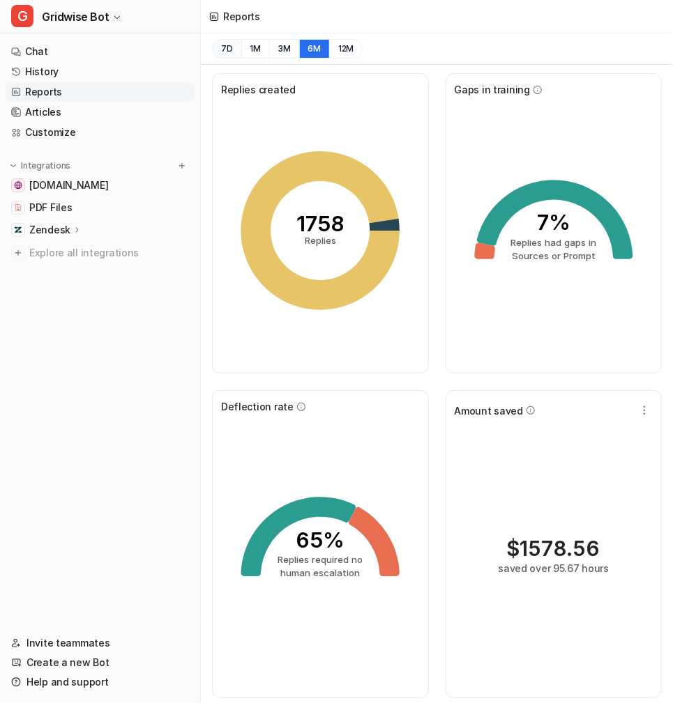
click at [232, 43] on button "7D" at bounding box center [226, 49] width 29 height 20
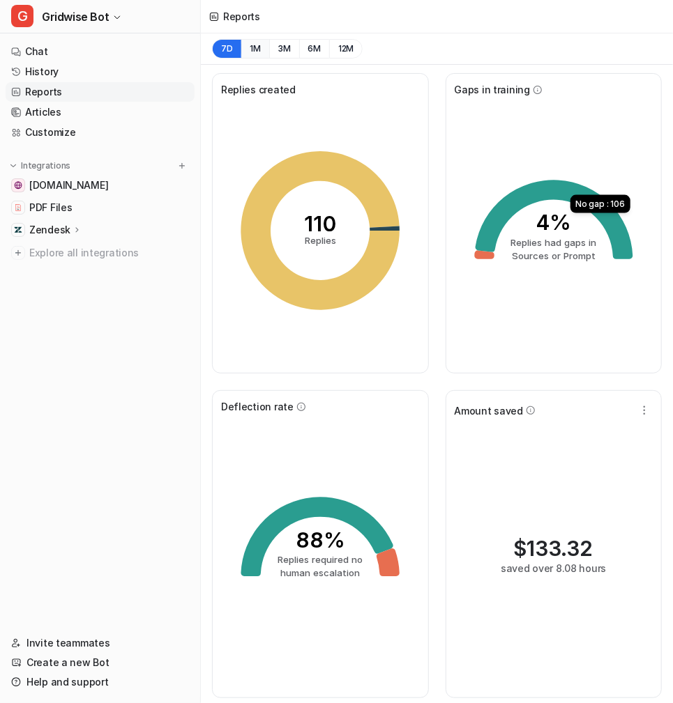
click at [257, 52] on button "1M" at bounding box center [255, 49] width 29 height 20
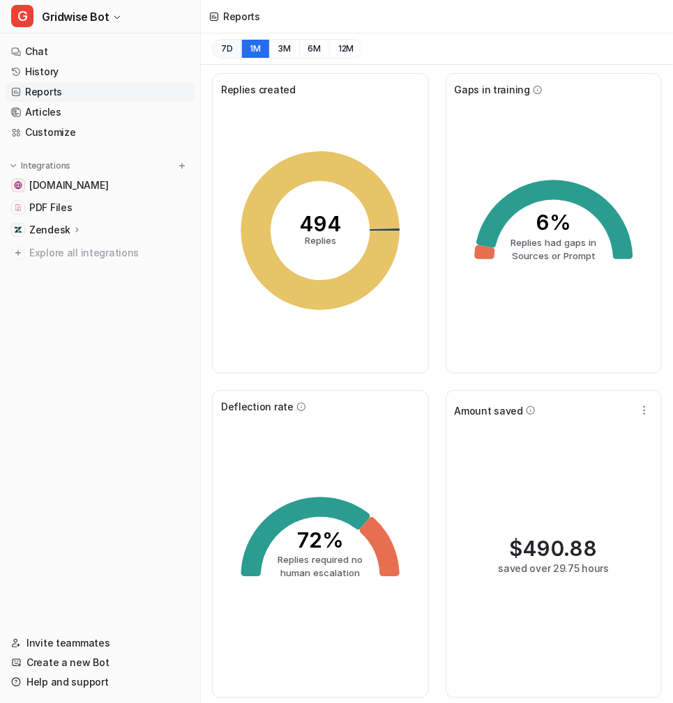
click at [230, 52] on button "7D" at bounding box center [226, 49] width 29 height 20
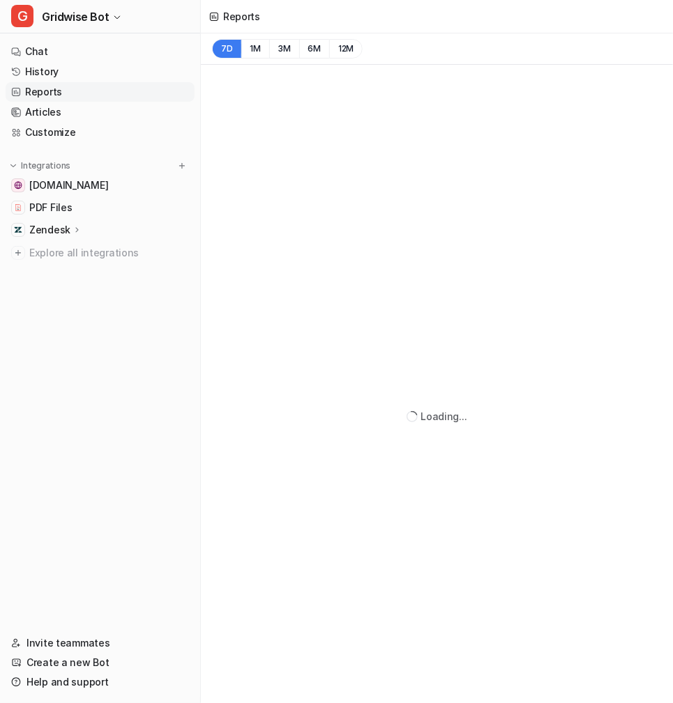
click at [230, 52] on button "7D" at bounding box center [226, 49] width 29 height 20
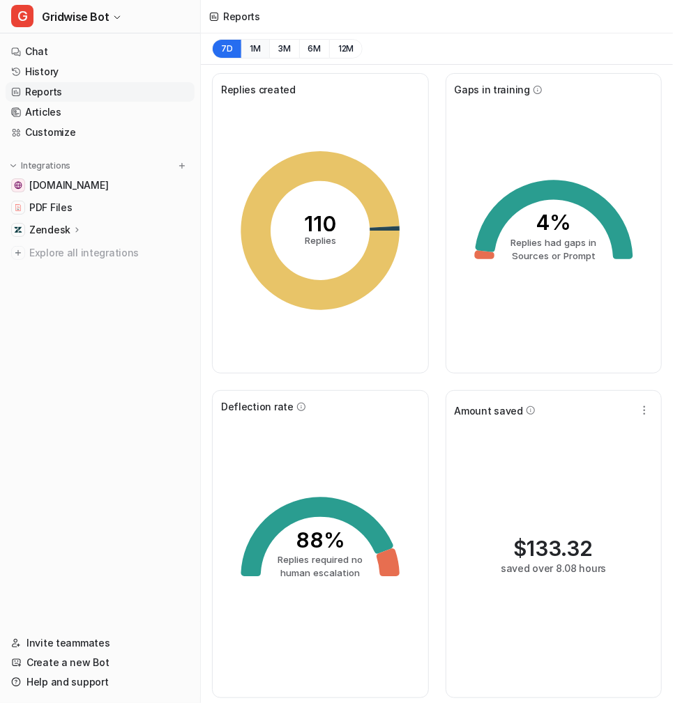
click at [249, 47] on button "1M" at bounding box center [255, 49] width 29 height 20
click at [229, 54] on button "7D" at bounding box center [226, 49] width 29 height 20
click at [283, 49] on button "3M" at bounding box center [284, 49] width 30 height 20
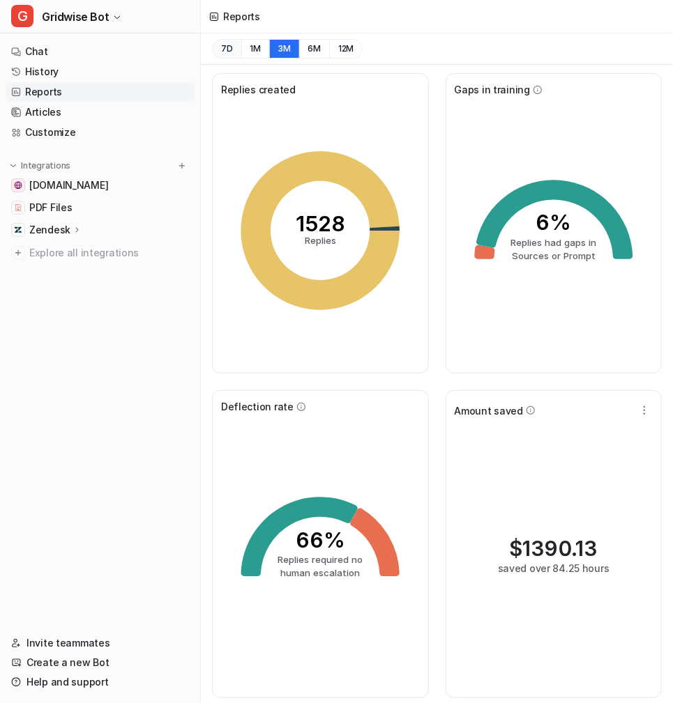
click at [229, 50] on button "7D" at bounding box center [226, 49] width 29 height 20
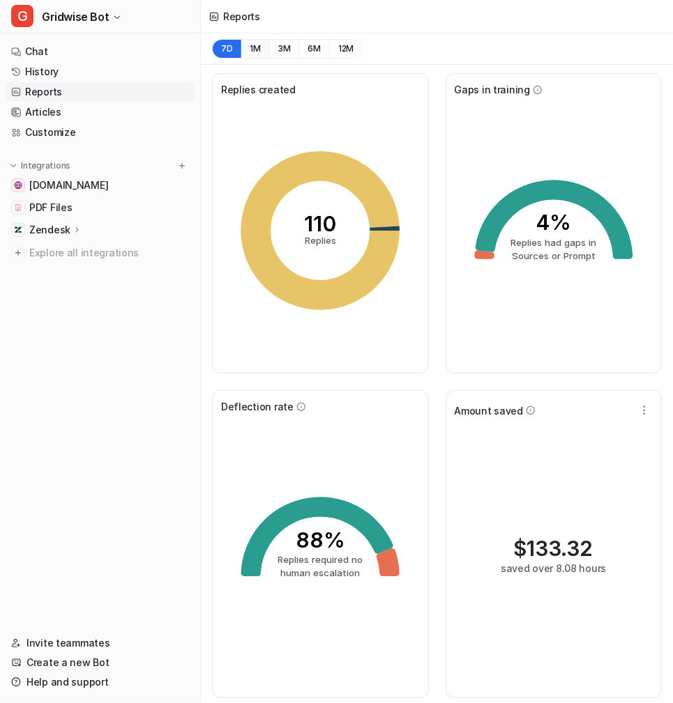
click at [256, 53] on button "1M" at bounding box center [255, 49] width 29 height 20
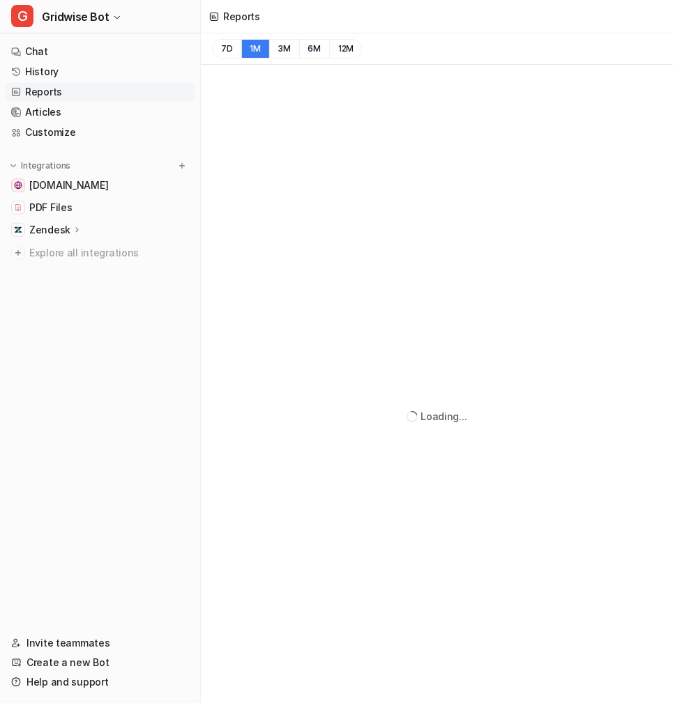
click at [256, 53] on button "1M" at bounding box center [255, 49] width 29 height 20
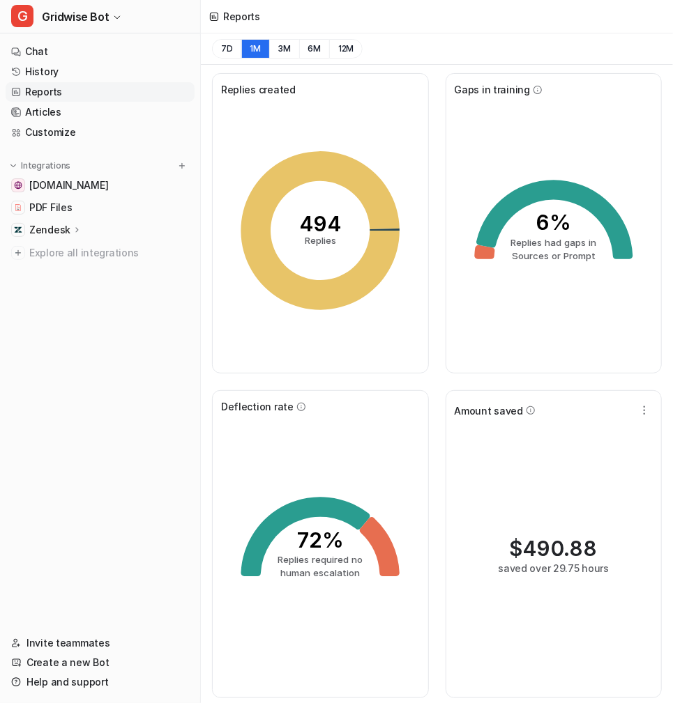
scroll to position [318, 0]
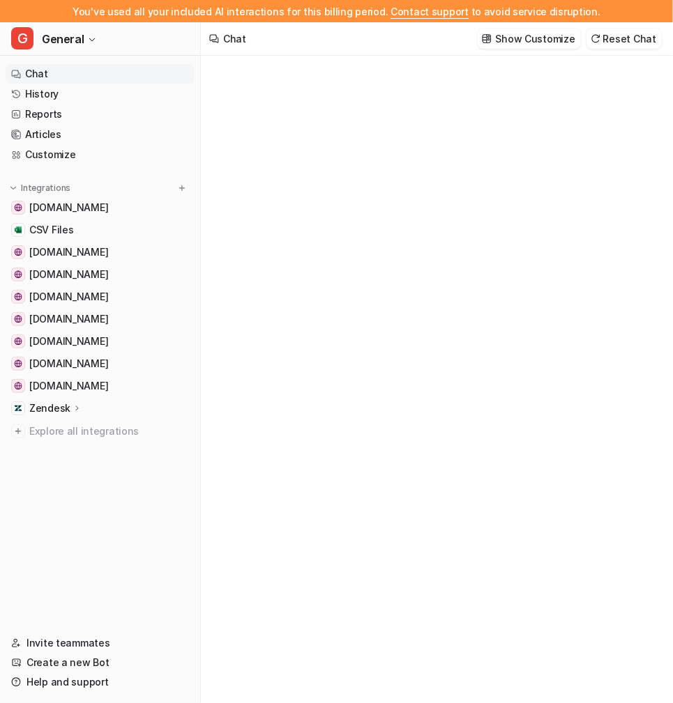
type textarea "**********"
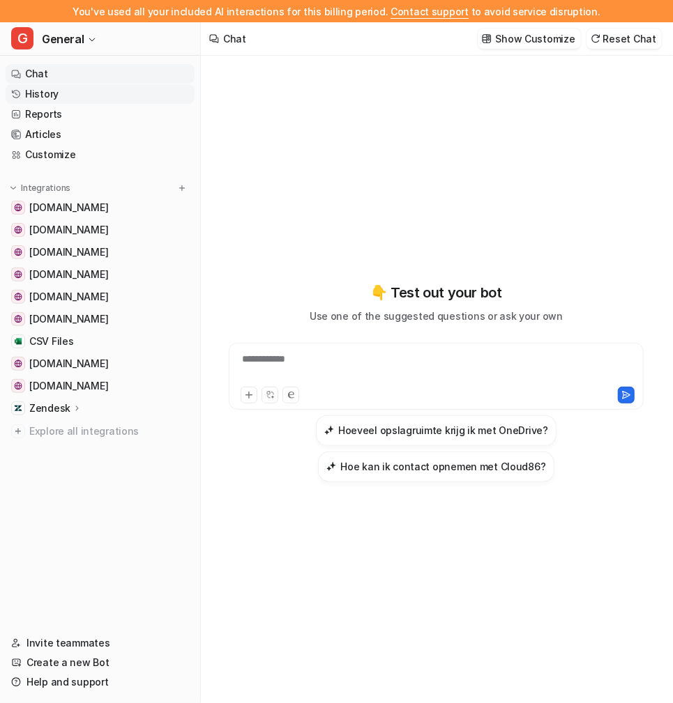
click at [84, 98] on link "History" at bounding box center [100, 94] width 189 height 20
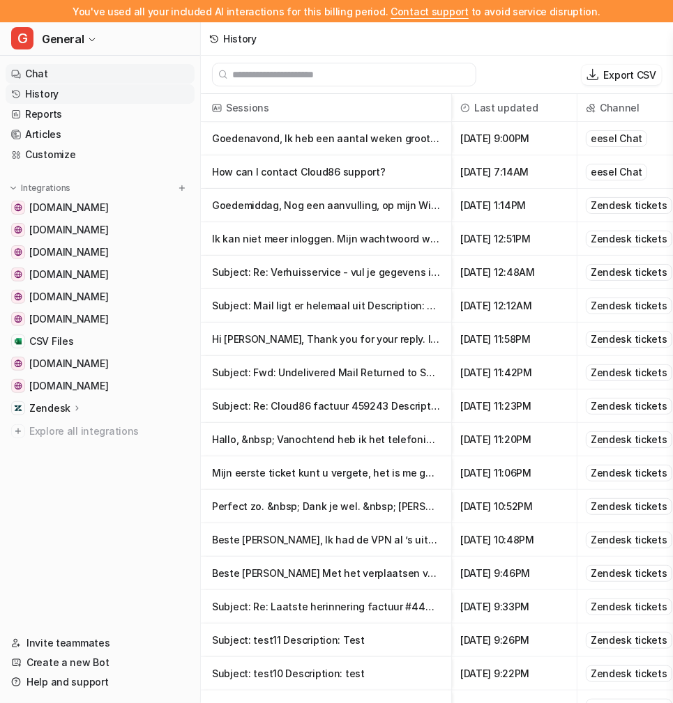
click at [101, 68] on link "Chat" at bounding box center [100, 74] width 189 height 20
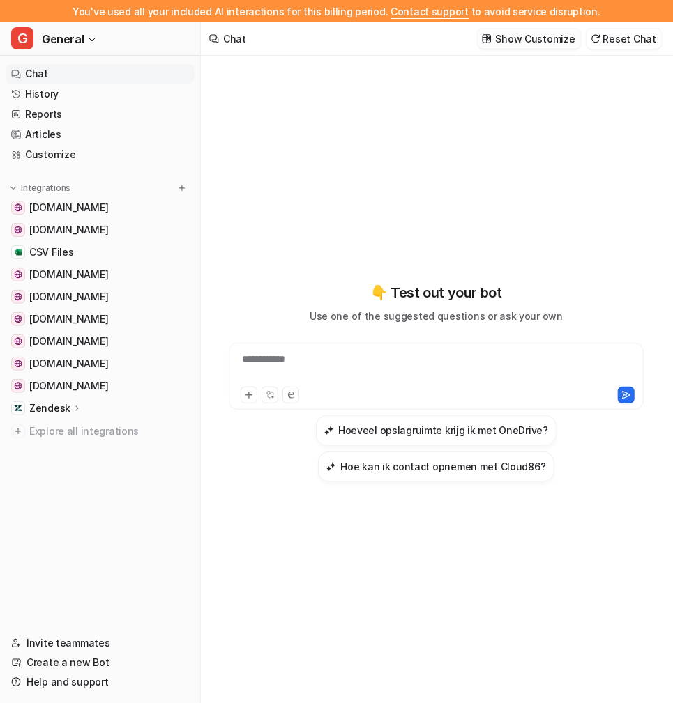
click at [506, 42] on p "Show Customize" at bounding box center [535, 38] width 79 height 15
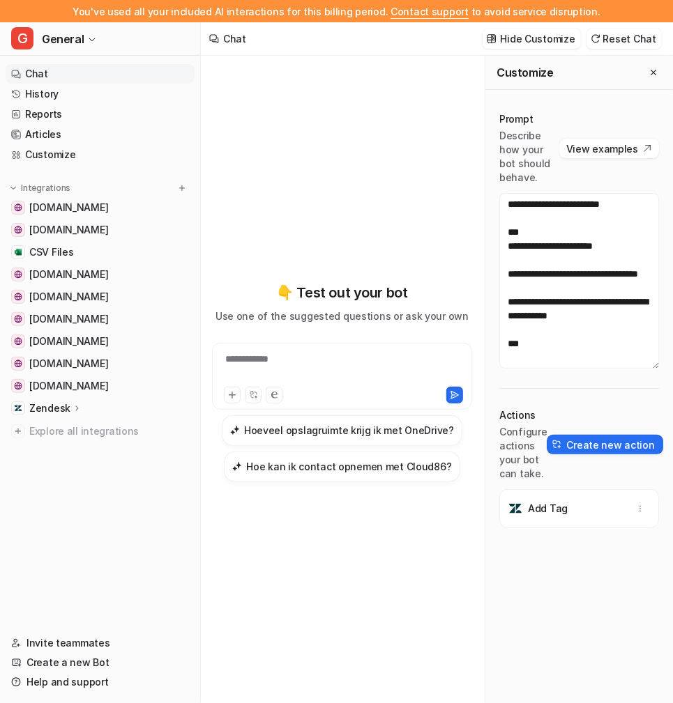
scroll to position [9757, 0]
click at [91, 31] on button "G General" at bounding box center [100, 38] width 200 height 33
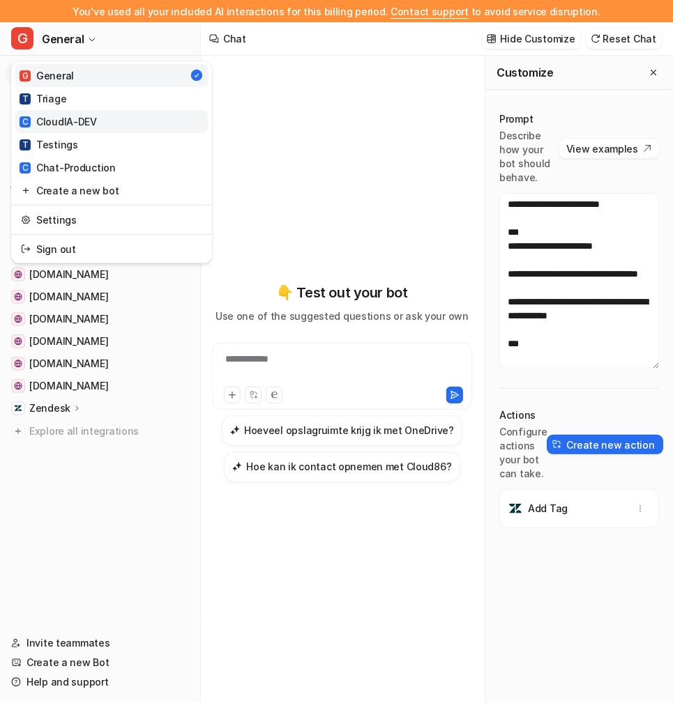
click at [99, 129] on link "C CloudIA-DEV" at bounding box center [111, 121] width 192 height 23
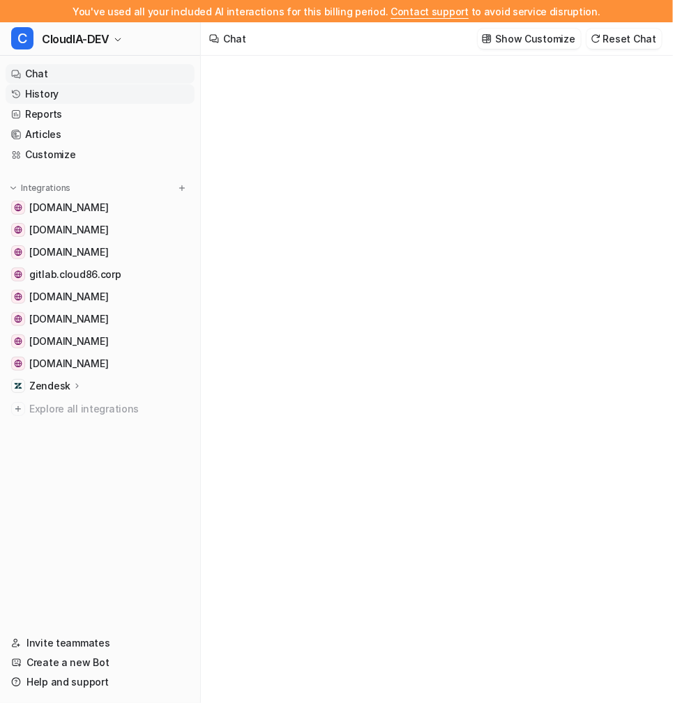
type textarea "**********"
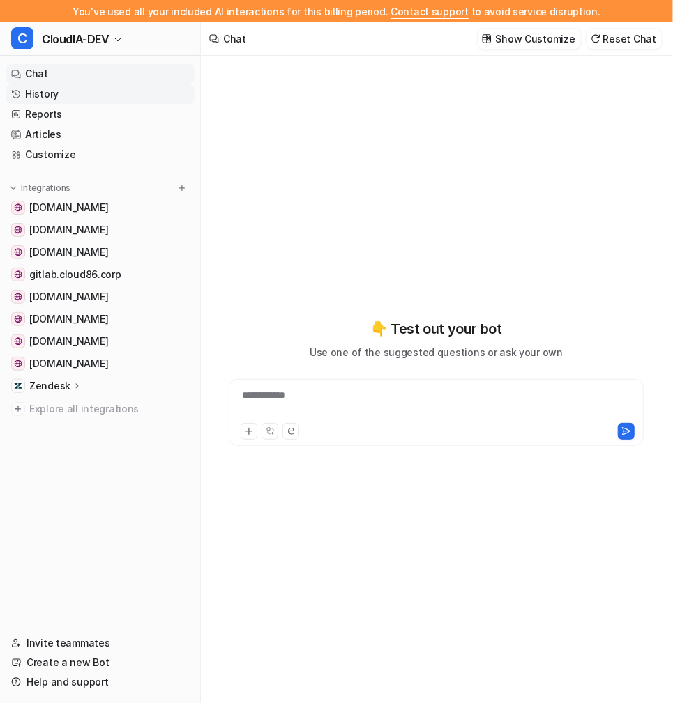
click at [65, 95] on link "History" at bounding box center [100, 94] width 189 height 20
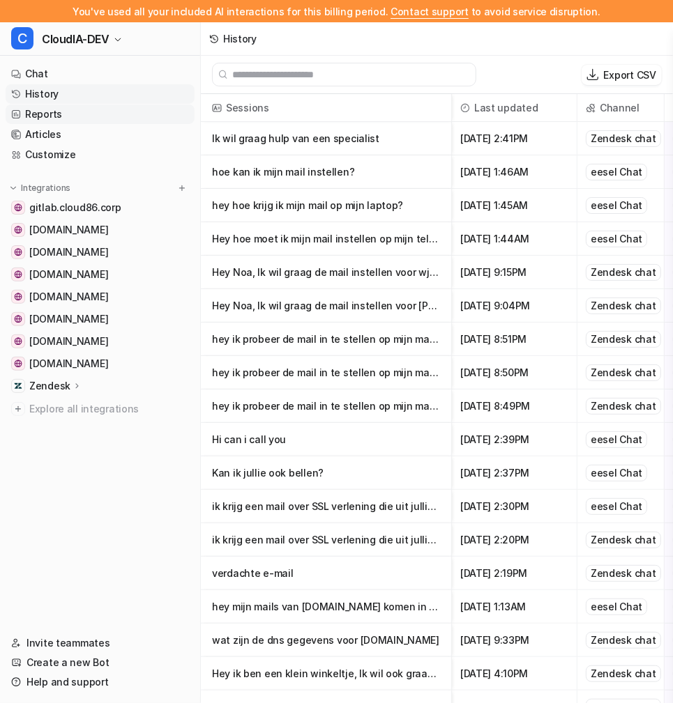
click at [66, 116] on link "Reports" at bounding box center [100, 115] width 189 height 20
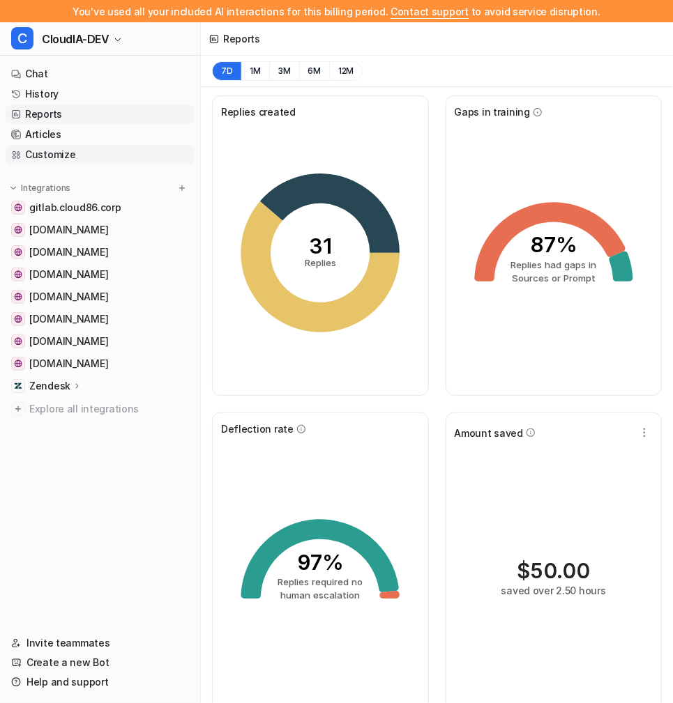
click at [79, 158] on link "Customize" at bounding box center [100, 155] width 189 height 20
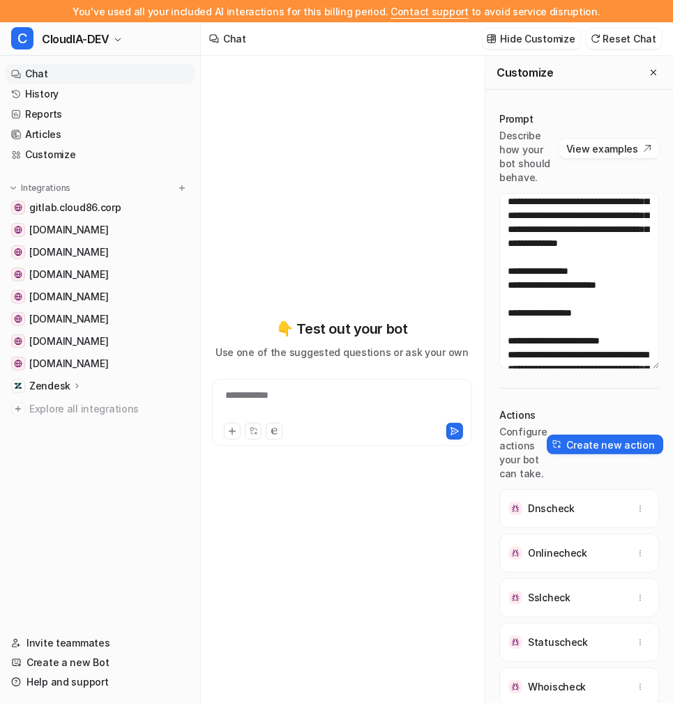
scroll to position [478, 0]
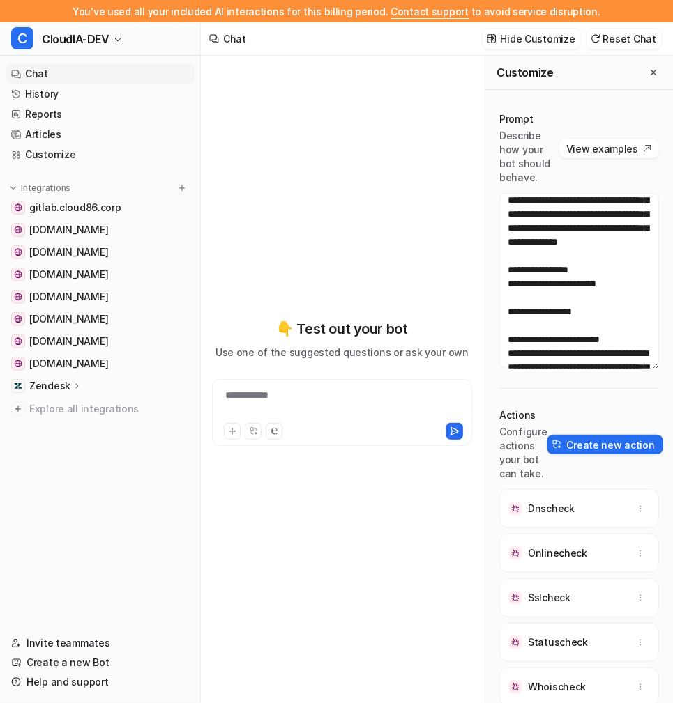
click at [399, 272] on div "**********" at bounding box center [342, 382] width 260 height 492
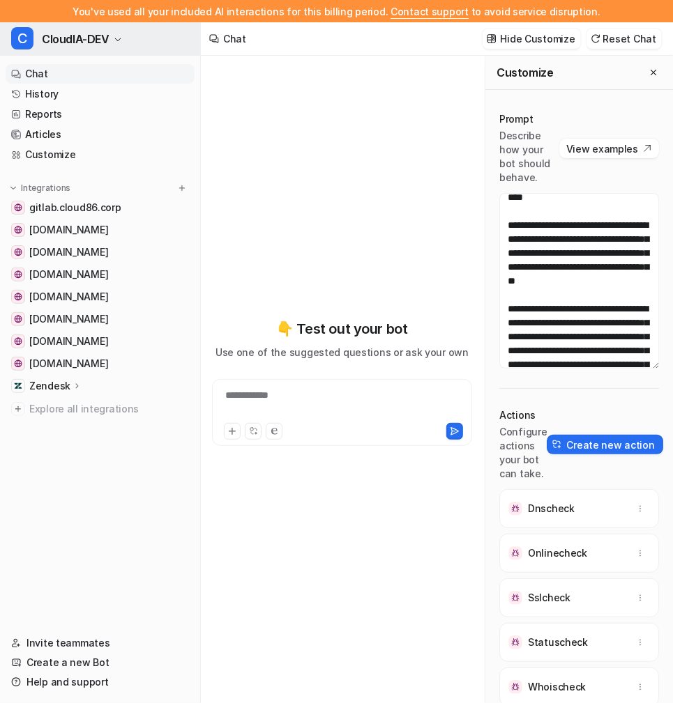
click at [118, 33] on button "C CloudIA-DEV" at bounding box center [100, 38] width 200 height 33
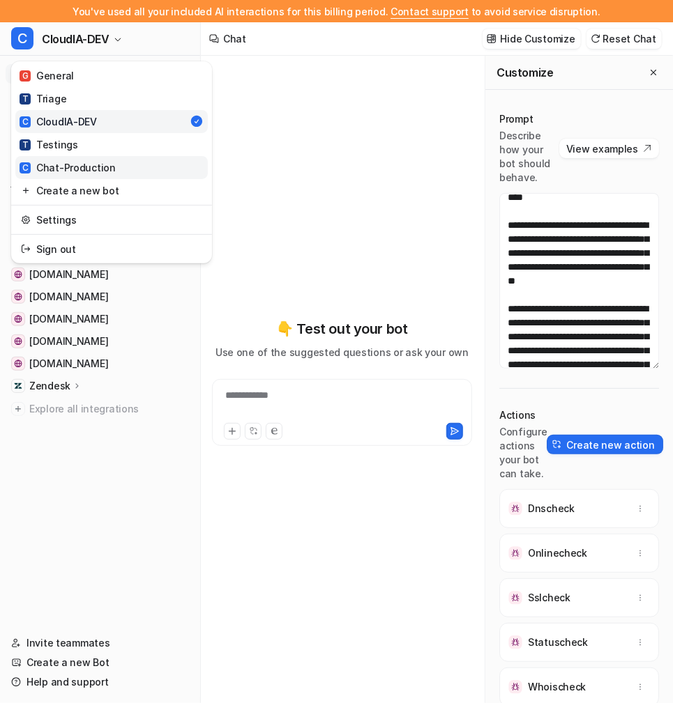
click at [82, 158] on link "C Chat-Production" at bounding box center [111, 167] width 192 height 23
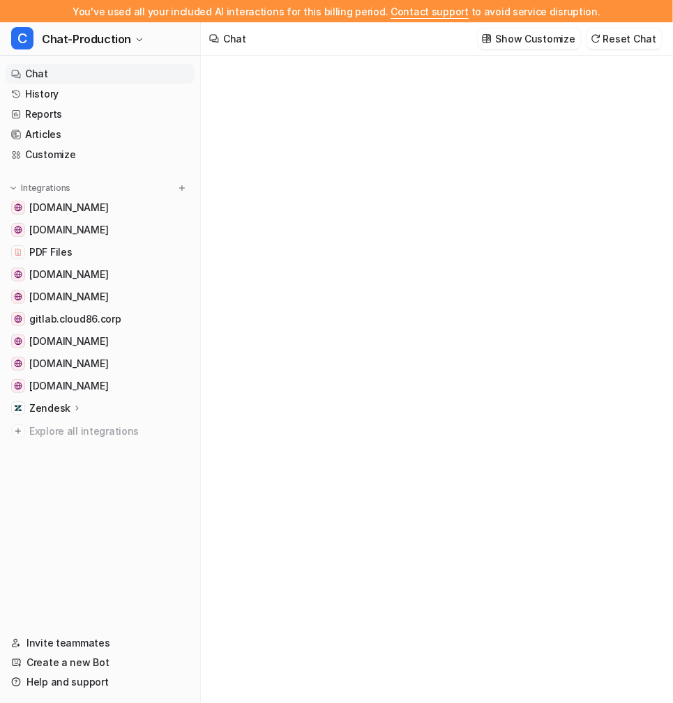
type textarea "**********"
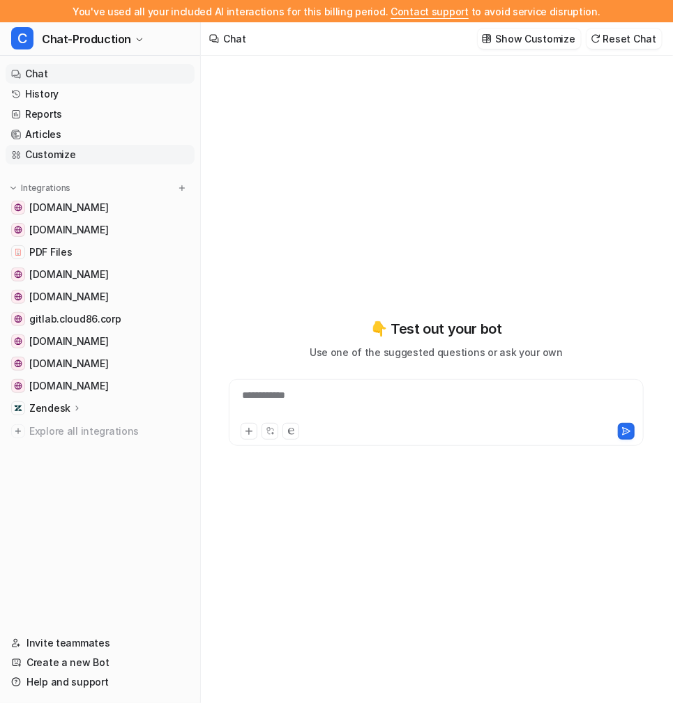
click at [77, 152] on link "Customize" at bounding box center [100, 155] width 189 height 20
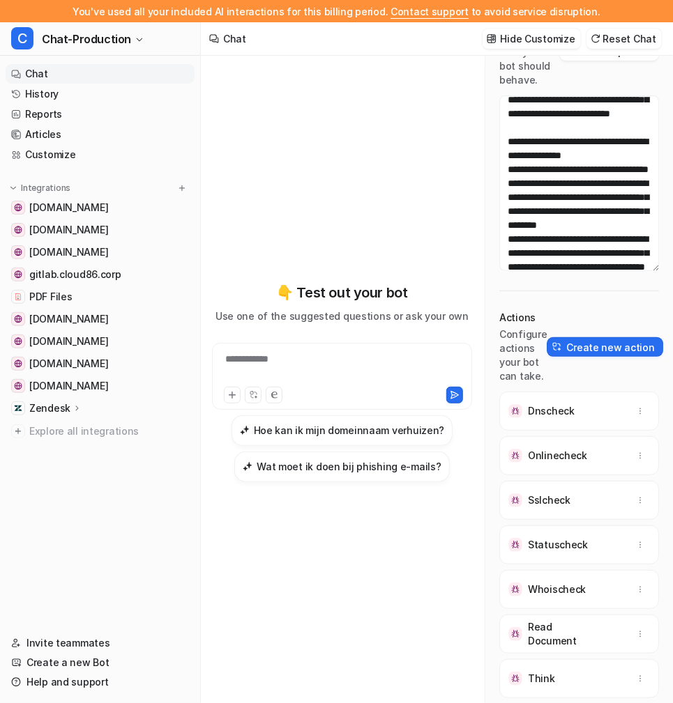
scroll to position [2976, 0]
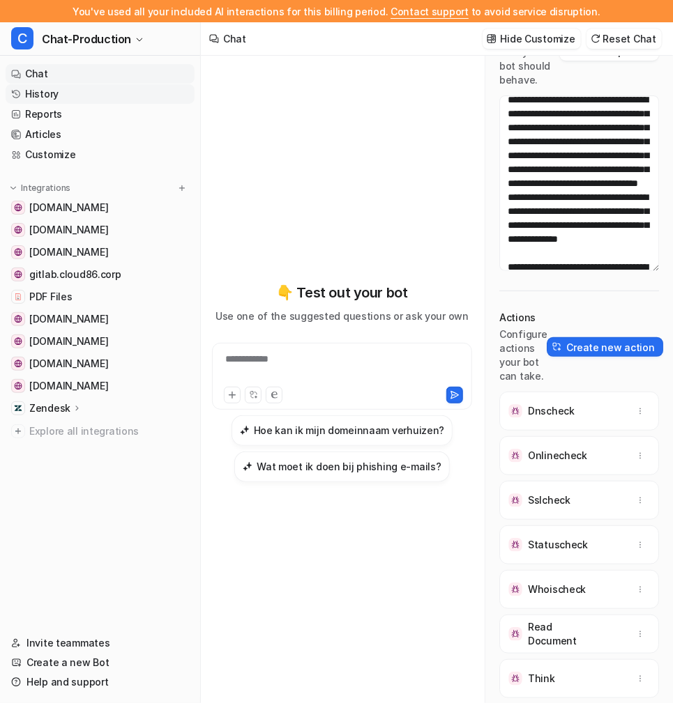
click at [91, 95] on link "History" at bounding box center [100, 94] width 189 height 20
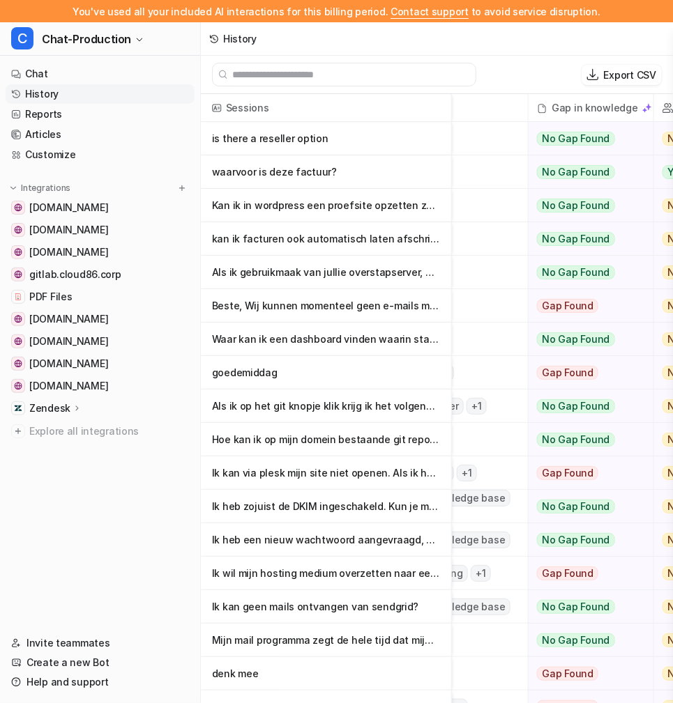
scroll to position [362, 485]
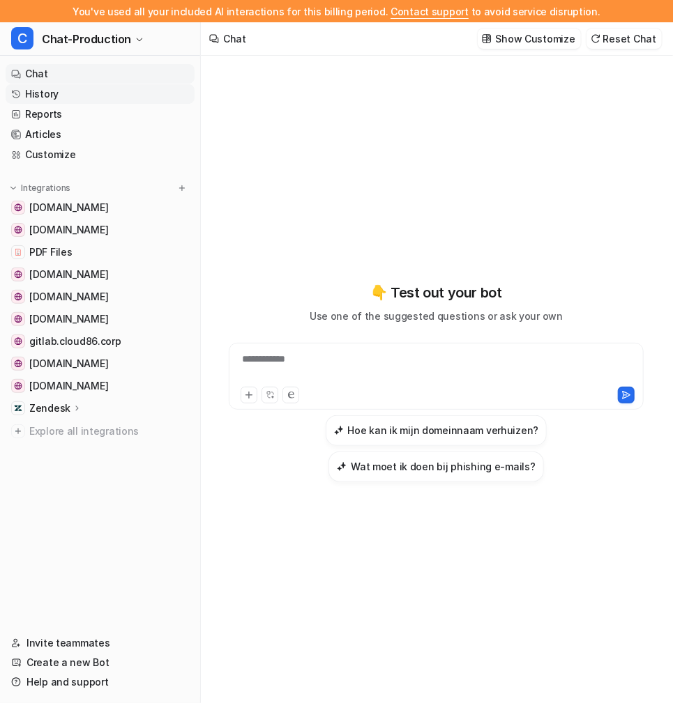
click at [65, 100] on link "History" at bounding box center [100, 94] width 189 height 20
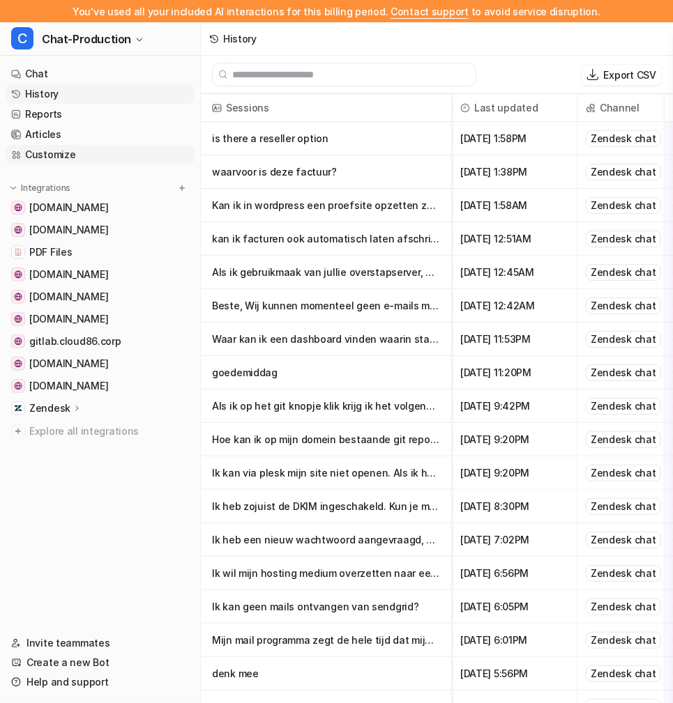
click at [57, 162] on link "Customize" at bounding box center [100, 155] width 189 height 20
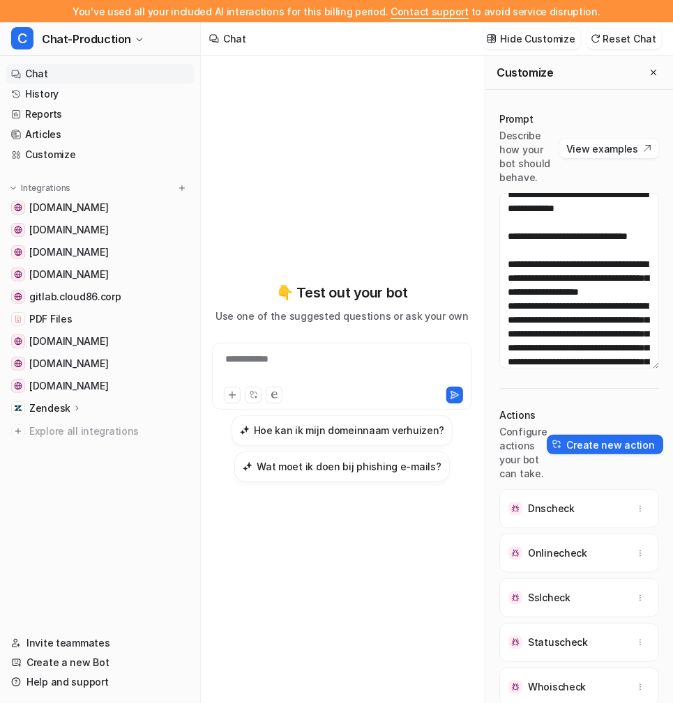
scroll to position [98, 0]
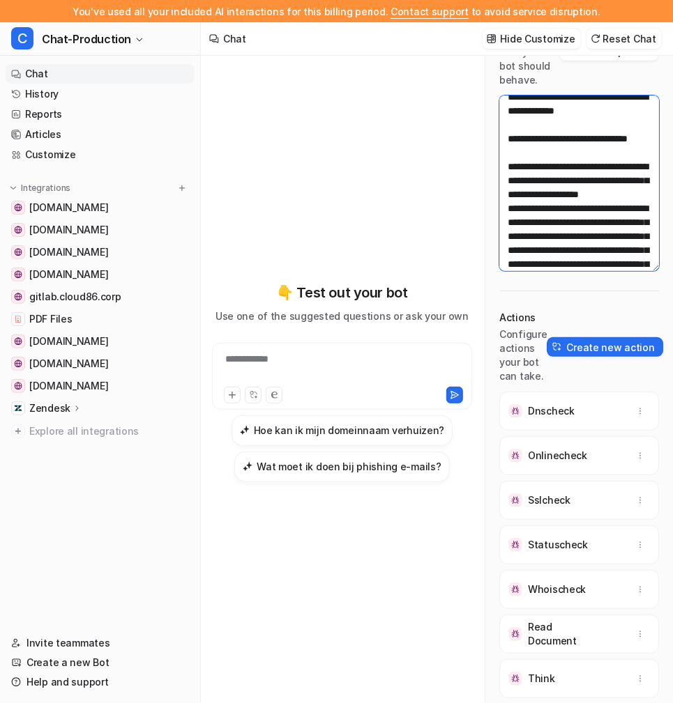
click at [514, 190] on textarea at bounding box center [579, 183] width 160 height 176
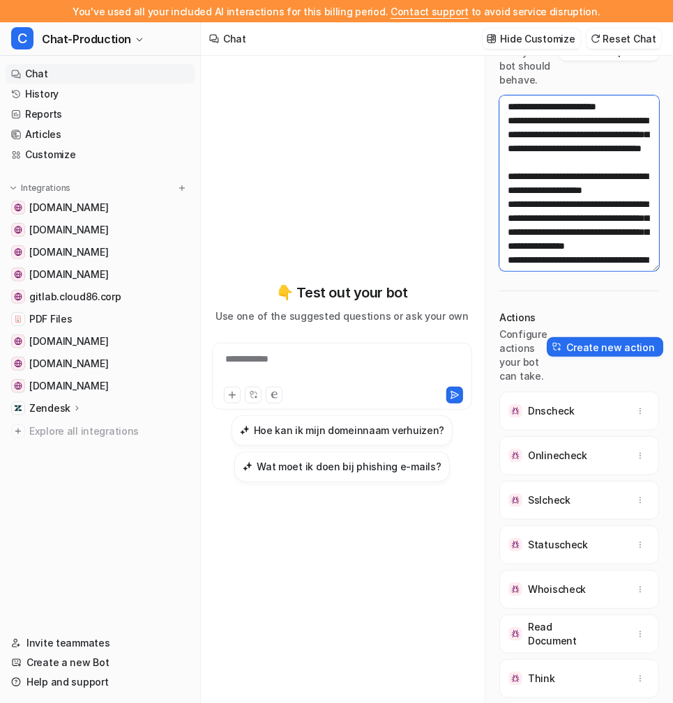
scroll to position [3574, 0]
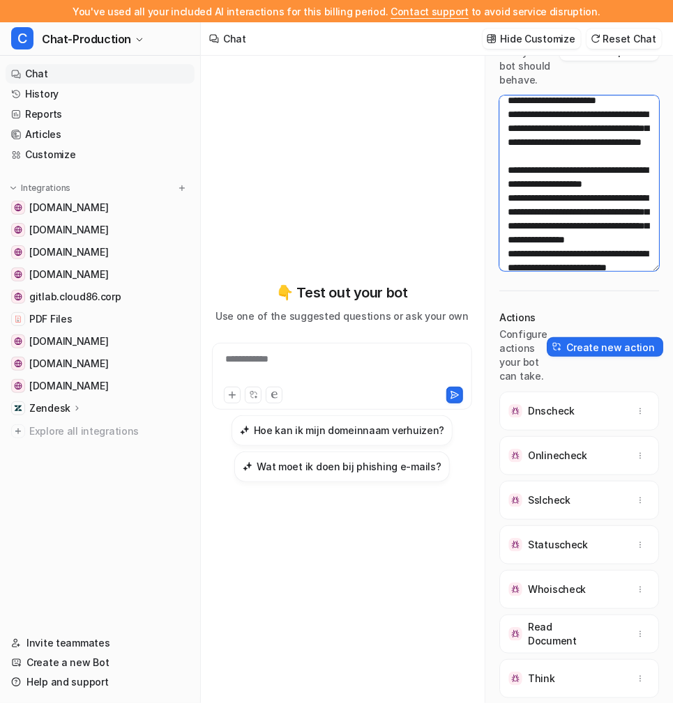
drag, startPoint x: 512, startPoint y: 190, endPoint x: 586, endPoint y: 139, distance: 90.1
click at [586, 139] on textarea at bounding box center [579, 183] width 160 height 176
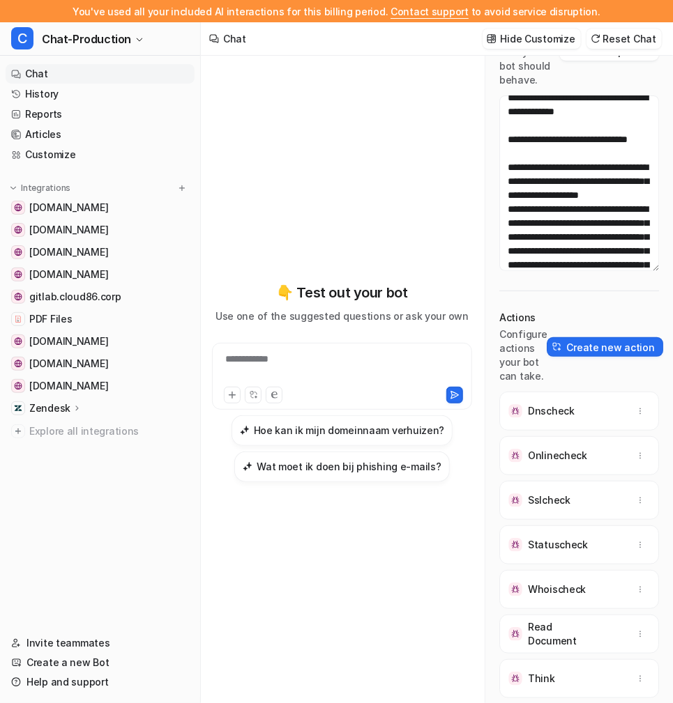
scroll to position [2913, 0]
